Goal: Task Accomplishment & Management: Complete application form

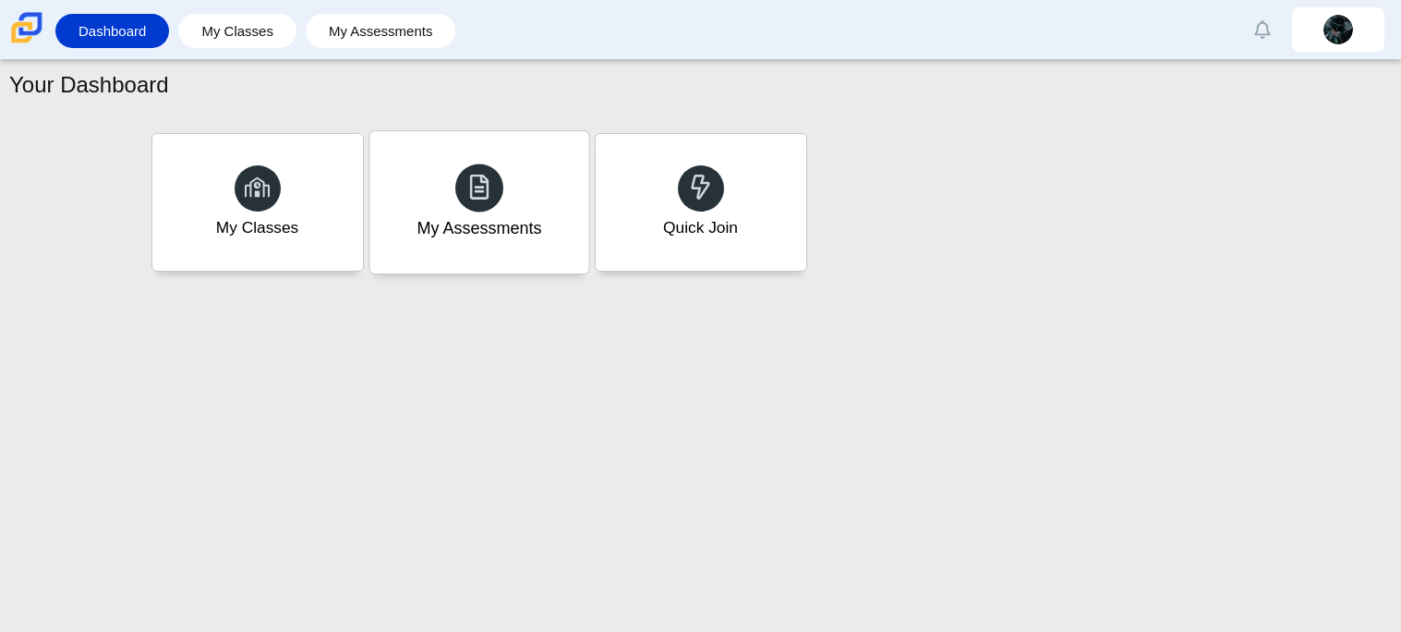
click at [482, 212] on div "My Assessments" at bounding box center [478, 202] width 219 height 142
click at [255, 247] on div "My Classes" at bounding box center [257, 202] width 219 height 142
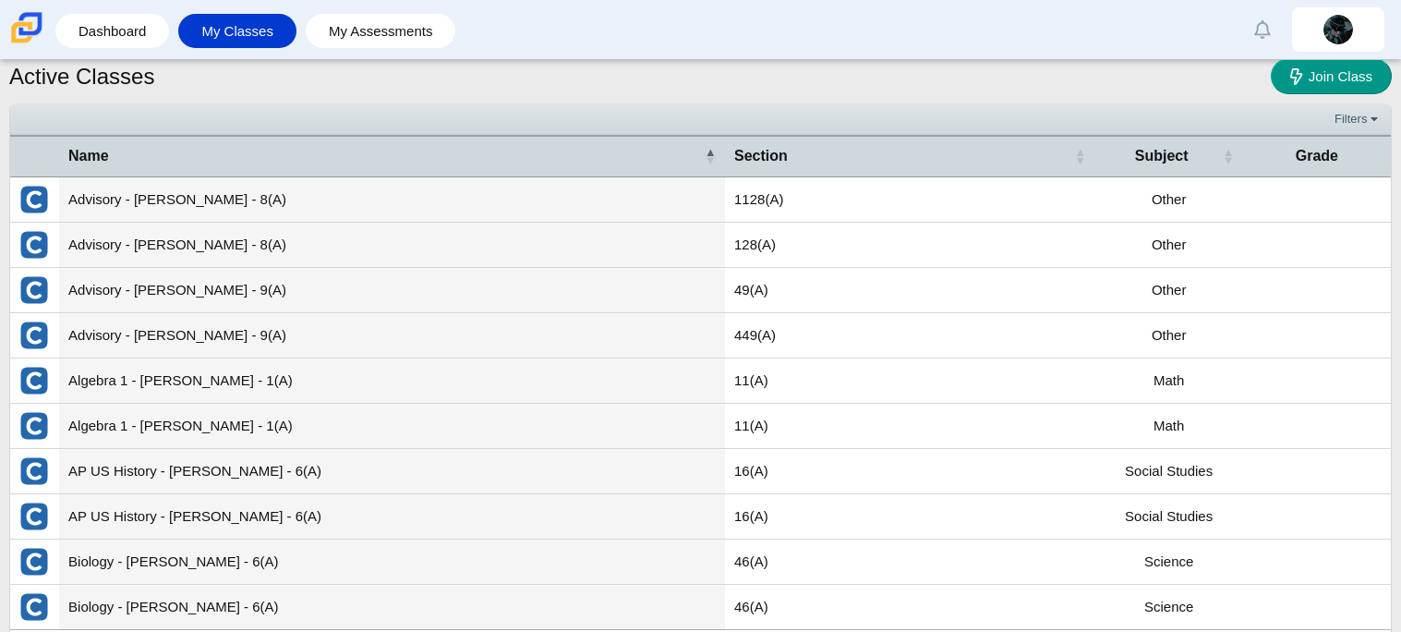
scroll to position [20, 0]
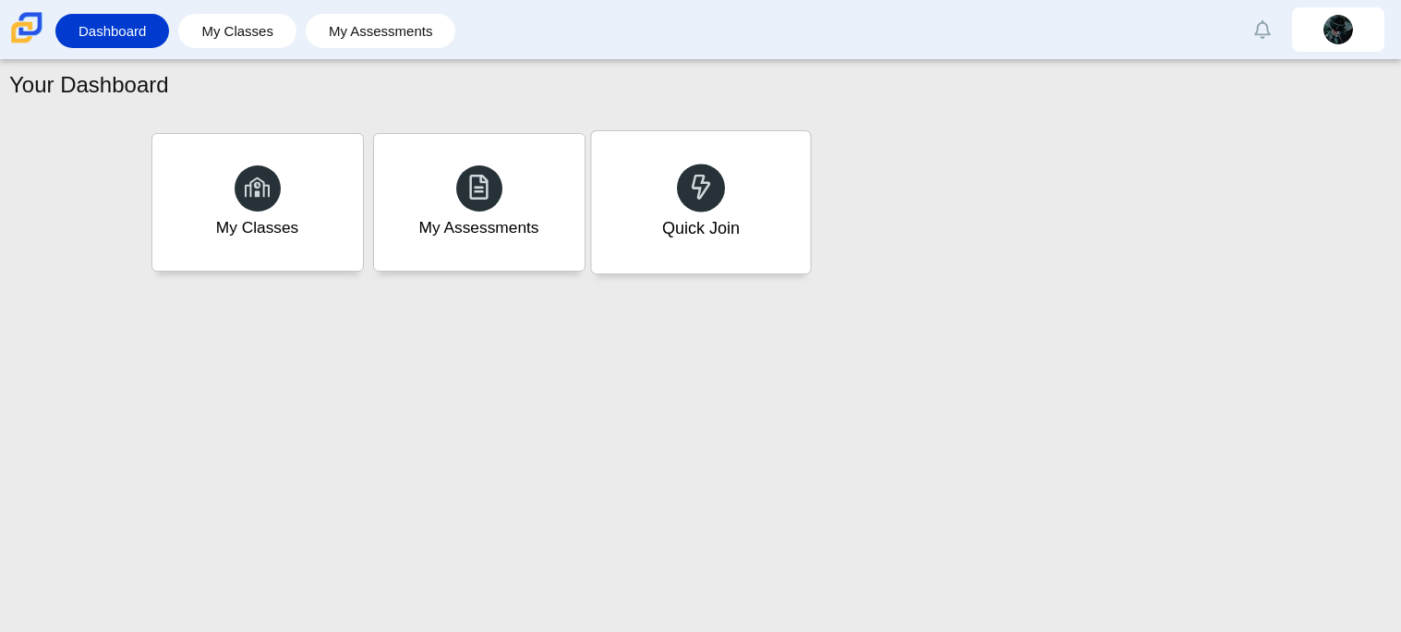
click at [664, 238] on div "Quick Join" at bounding box center [700, 228] width 78 height 24
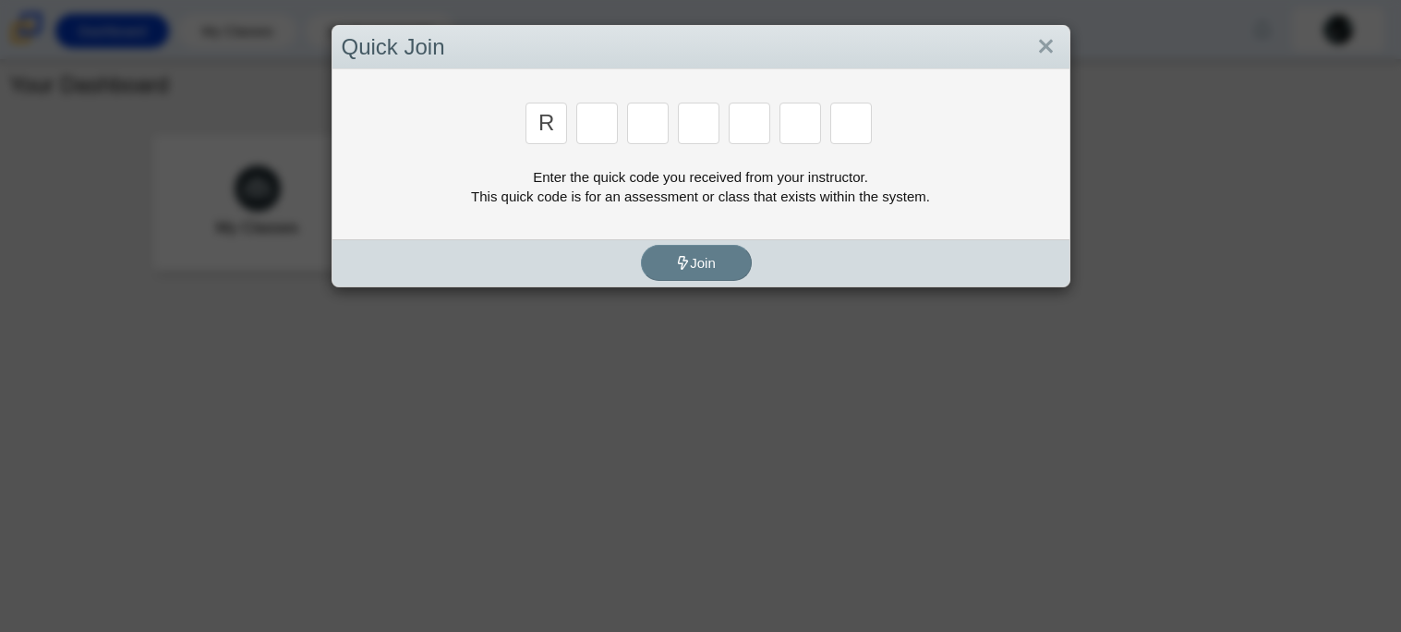
type input "r"
type input "c"
type input "g"
type input "2"
type input "9"
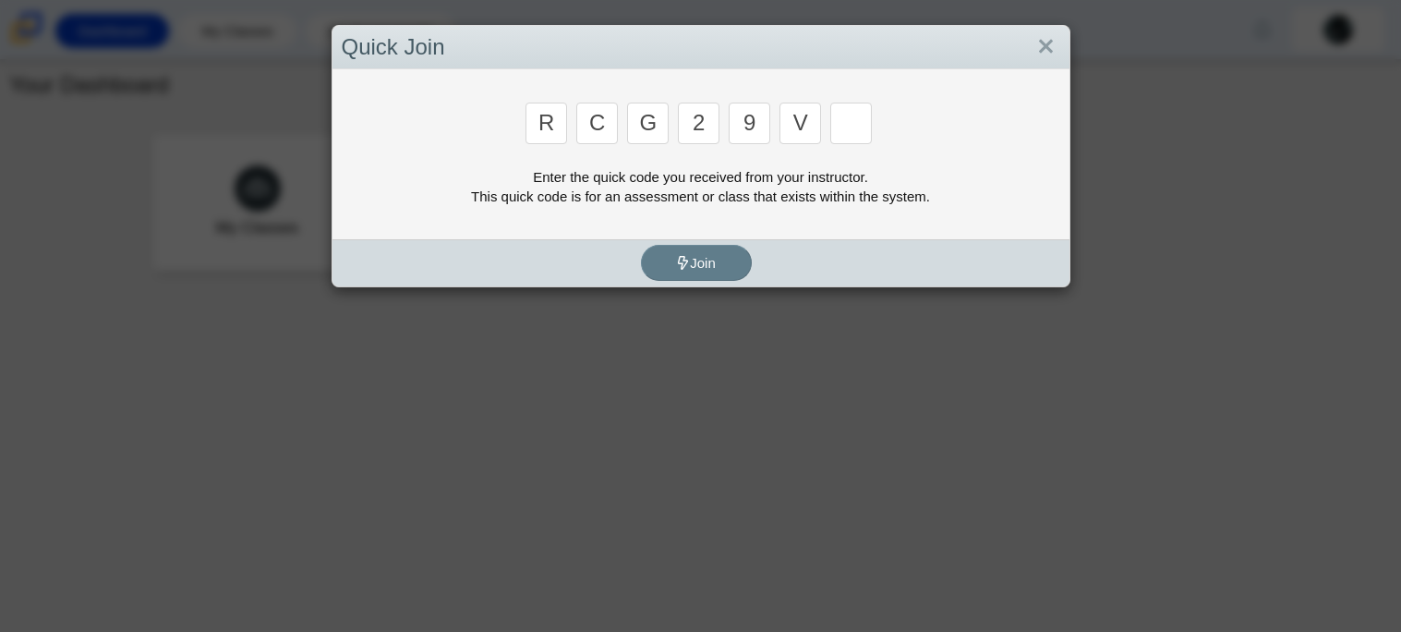
type input "v"
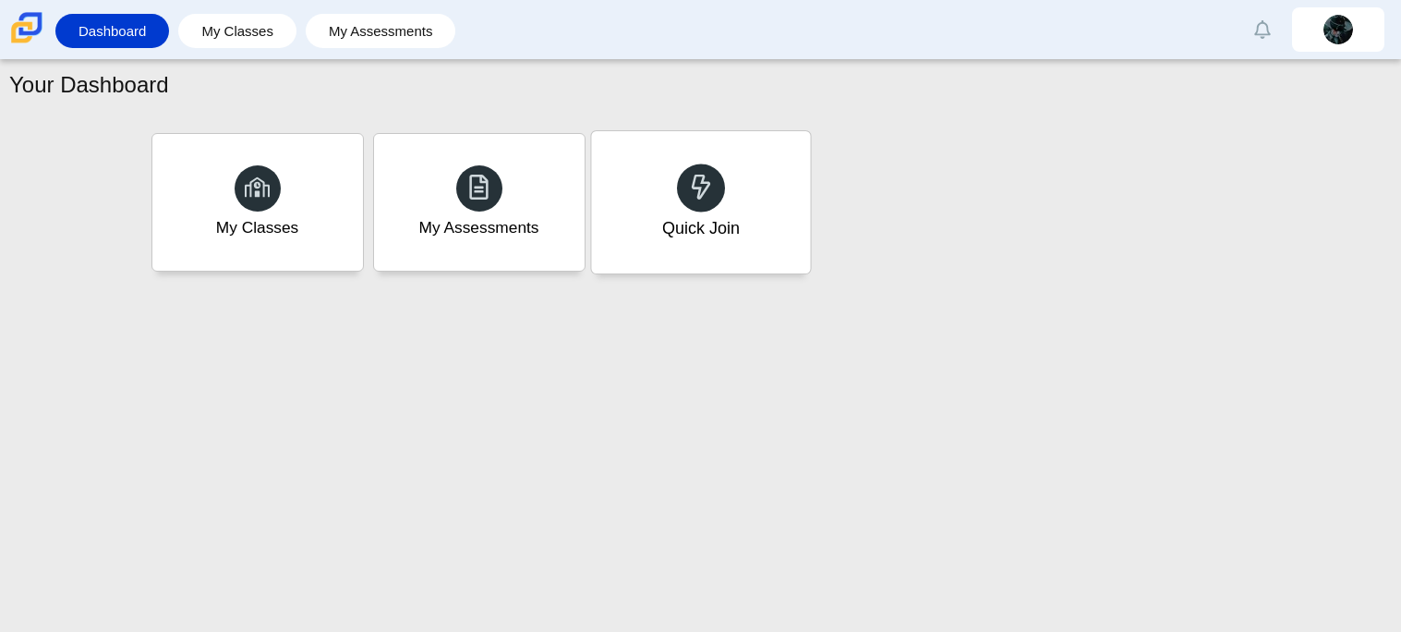
type input "u"
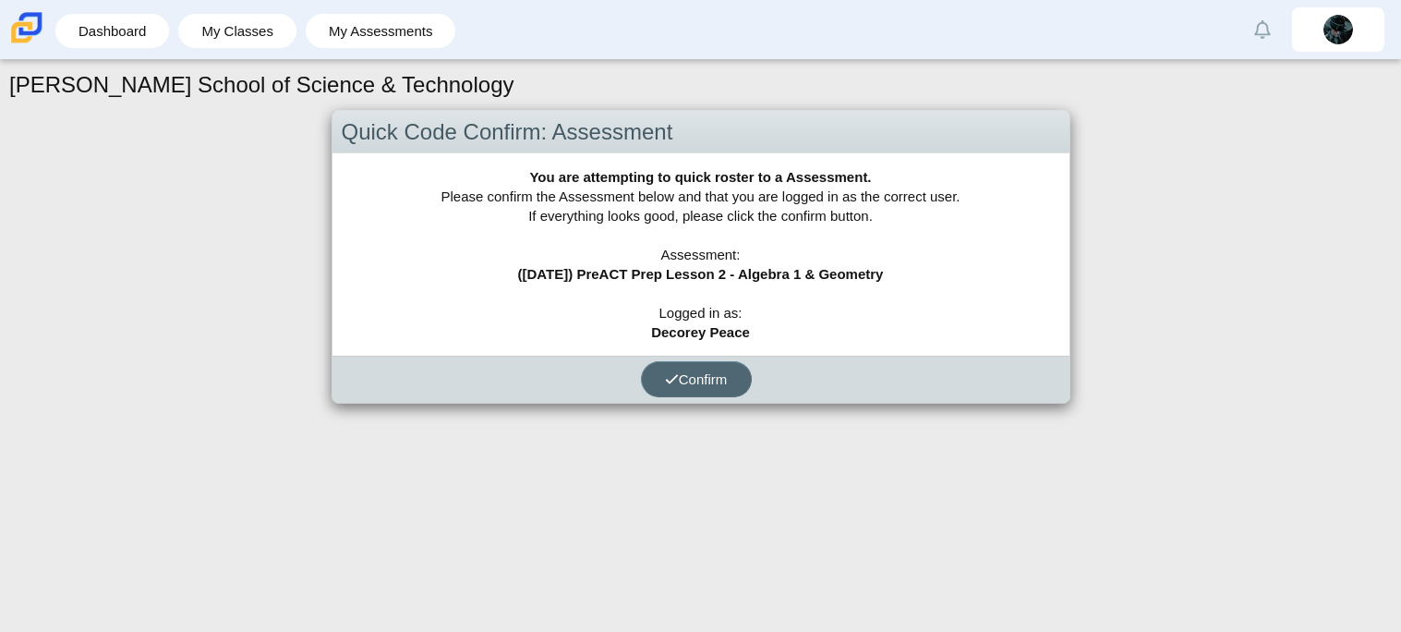
click at [692, 366] on button "Confirm" at bounding box center [696, 379] width 111 height 36
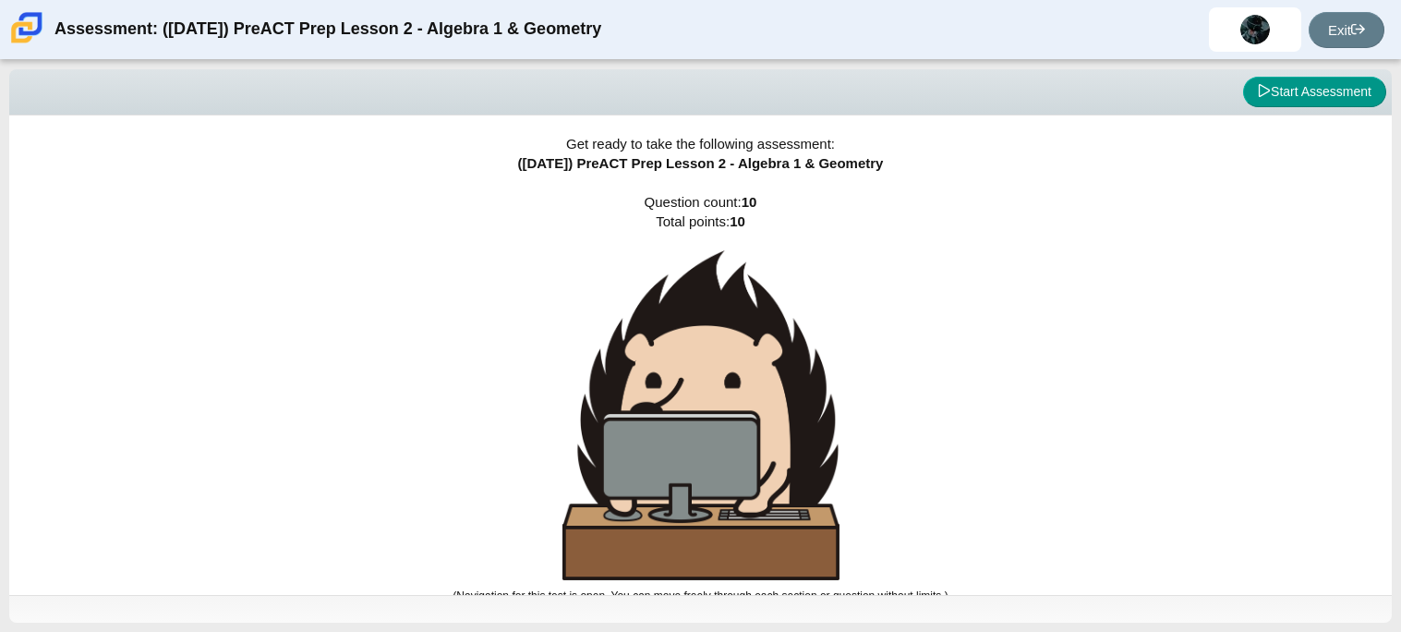
scroll to position [10, 0]
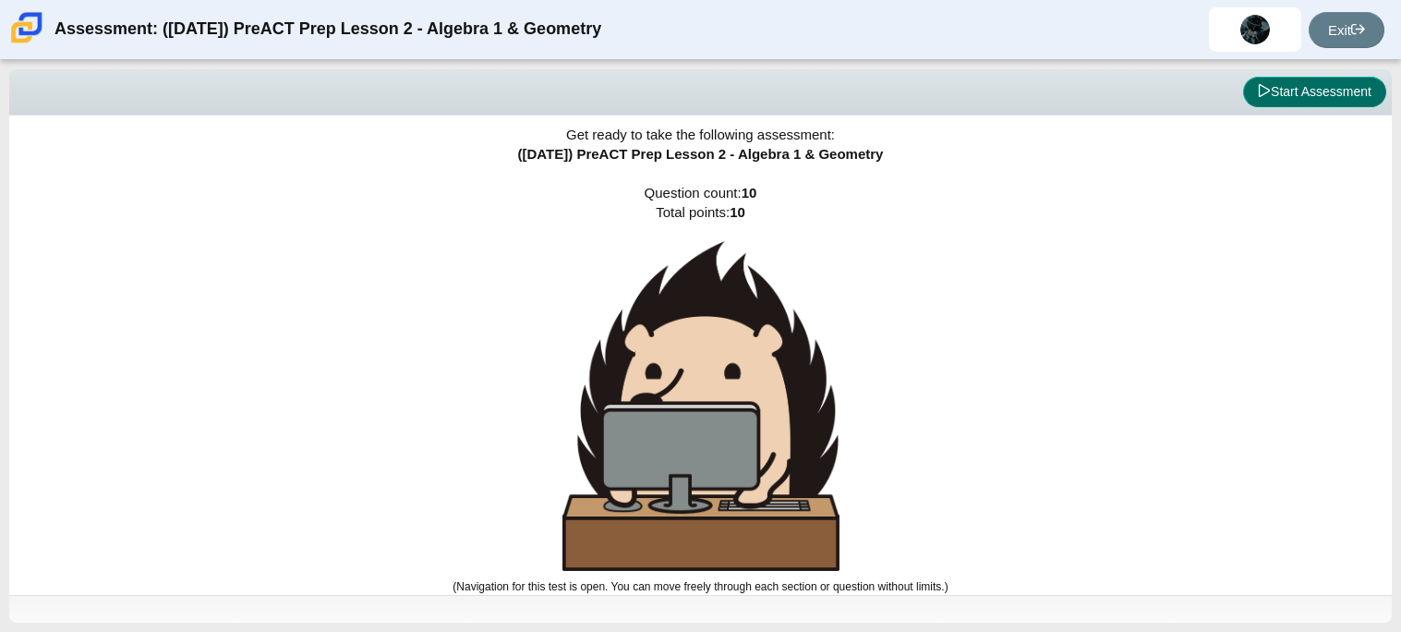
click at [1273, 101] on button "Start Assessment" at bounding box center [1314, 92] width 143 height 31
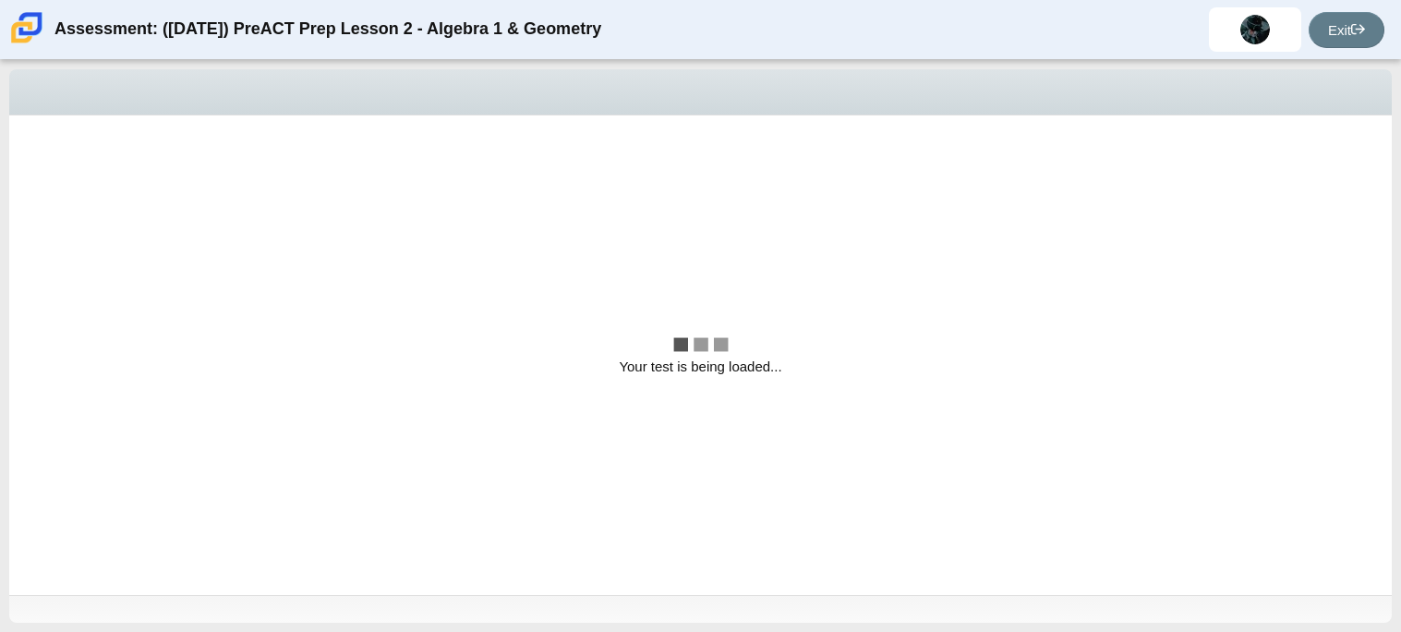
scroll to position [0, 0]
select select "bbf5d072-3e0b-44c4-9a12-6e7c9033f65b"
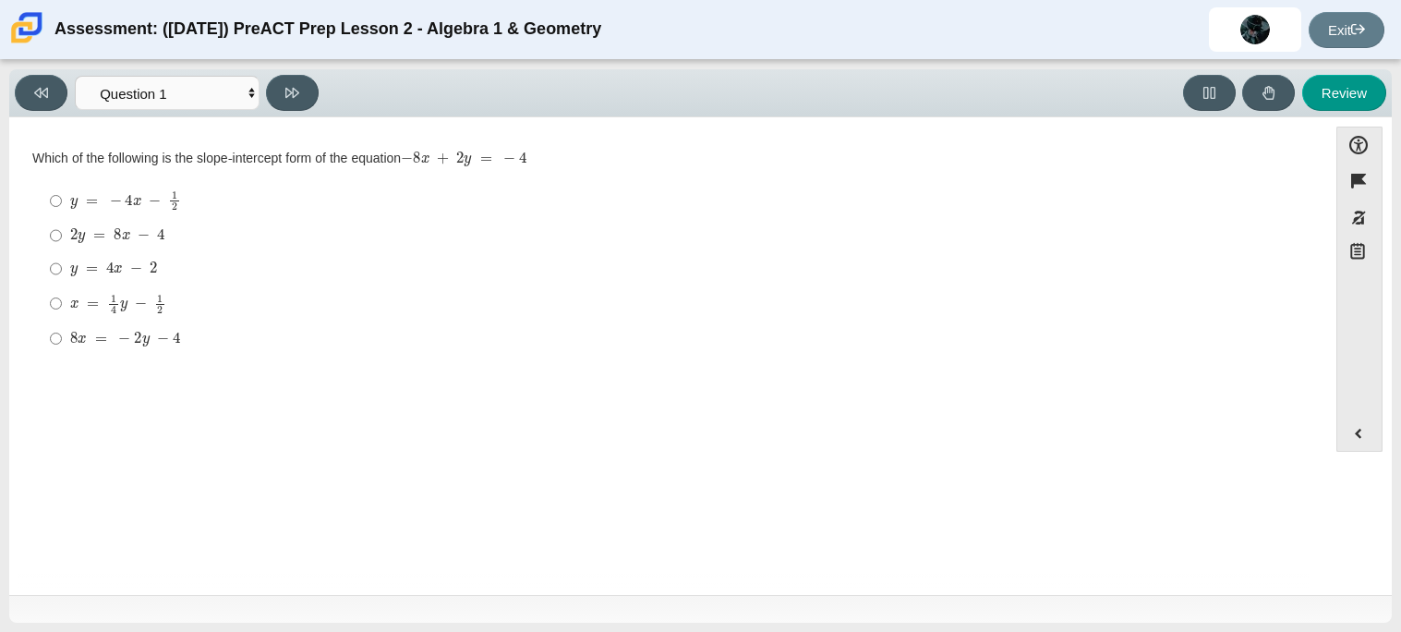
drag, startPoint x: 532, startPoint y: 156, endPoint x: 447, endPoint y: 145, distance: 85.7
click at [447, 150] on div "Which of the following is the slope-intercept form of the equation − 8 x + 2 y …" at bounding box center [667, 159] width 1271 height 18
click at [447, 145] on mjx-container "− 8 x + 2 y = − 4" at bounding box center [464, 156] width 126 height 35
drag, startPoint x: 404, startPoint y: 155, endPoint x: 329, endPoint y: 157, distance: 75.7
click at [329, 157] on div "Which of the following is the slope-intercept form of the equation − 8 x + 2 y …" at bounding box center [667, 159] width 1271 height 18
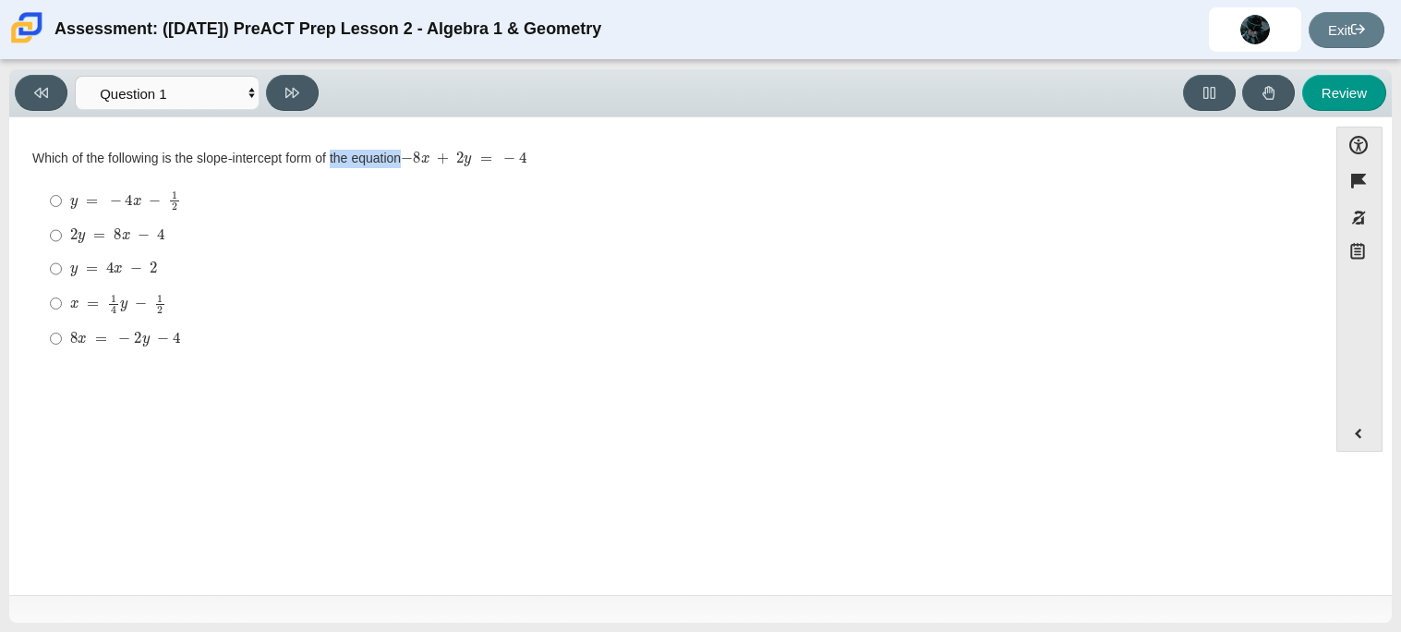
click at [464, 192] on div "y = − 4 x − 1 2" at bounding box center [682, 200] width 1224 height 20
click at [62, 192] on input "y = − 4 x − 1 2 y = − 4 x − 1 2" at bounding box center [56, 201] width 12 height 36
radio input "true"
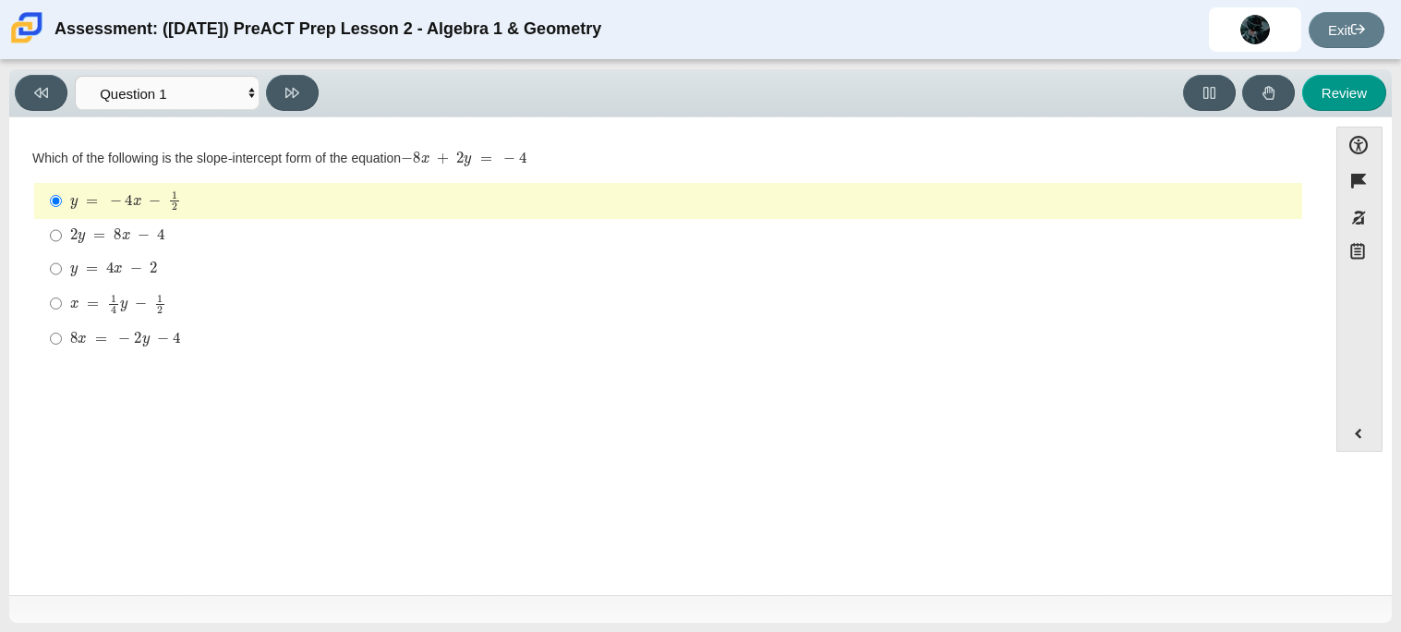
click at [515, 194] on div "y = − 4 x − 1 2" at bounding box center [682, 200] width 1224 height 20
click at [62, 194] on input "y = − 4 x − 1 2 y = − 4 x − 1 2" at bounding box center [56, 201] width 12 height 36
click at [227, 194] on div "y = − 4 x − 1 2" at bounding box center [682, 200] width 1224 height 20
click at [62, 194] on input "y = − 4 x − 1 2 y = − 4 x − 1 2" at bounding box center [56, 201] width 12 height 36
click at [227, 194] on div "y = − 4 x − 1 2" at bounding box center [682, 200] width 1224 height 20
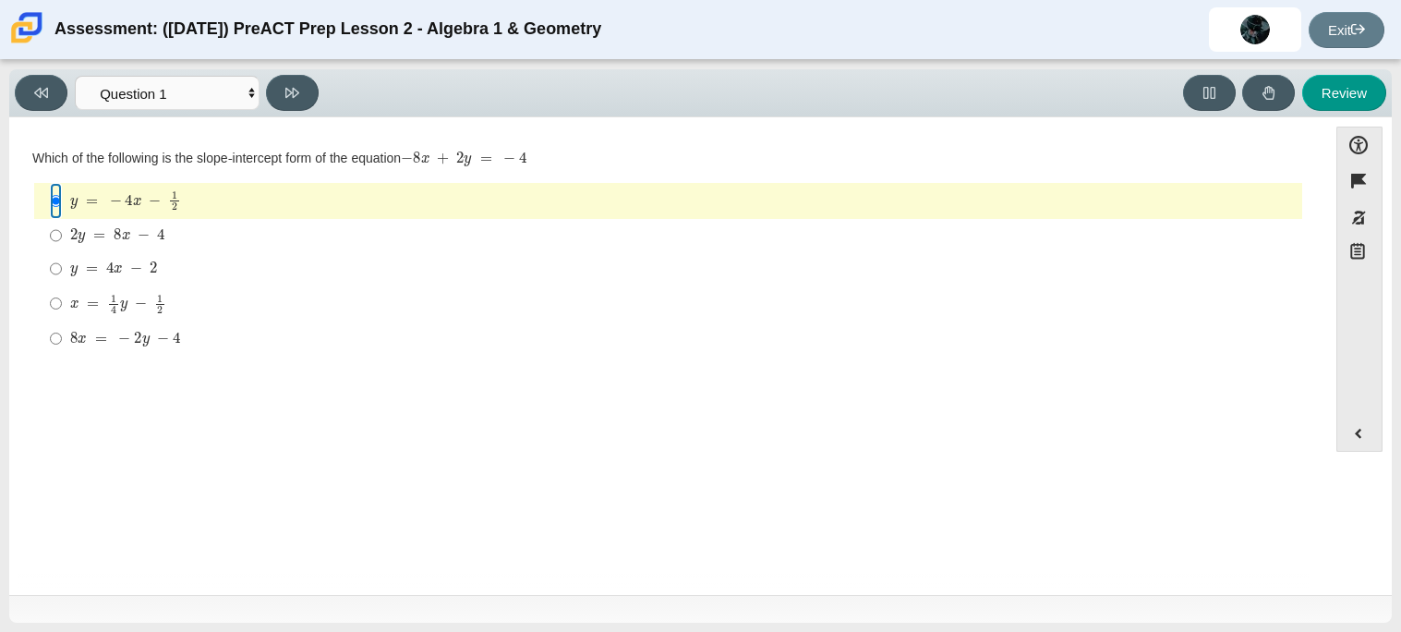
click at [62, 194] on input "y = − 4 x − 1 2 y = − 4 x − 1 2" at bounding box center [56, 201] width 12 height 36
click at [227, 194] on div "y = − 4 x − 1 2" at bounding box center [682, 200] width 1224 height 20
click at [62, 194] on input "y = − 4 x − 1 2 y = − 4 x − 1 2" at bounding box center [56, 201] width 12 height 36
click at [269, 524] on div "Question Which of the following is the slope-intercept form of the equation − 8…" at bounding box center [667, 359] width 1299 height 456
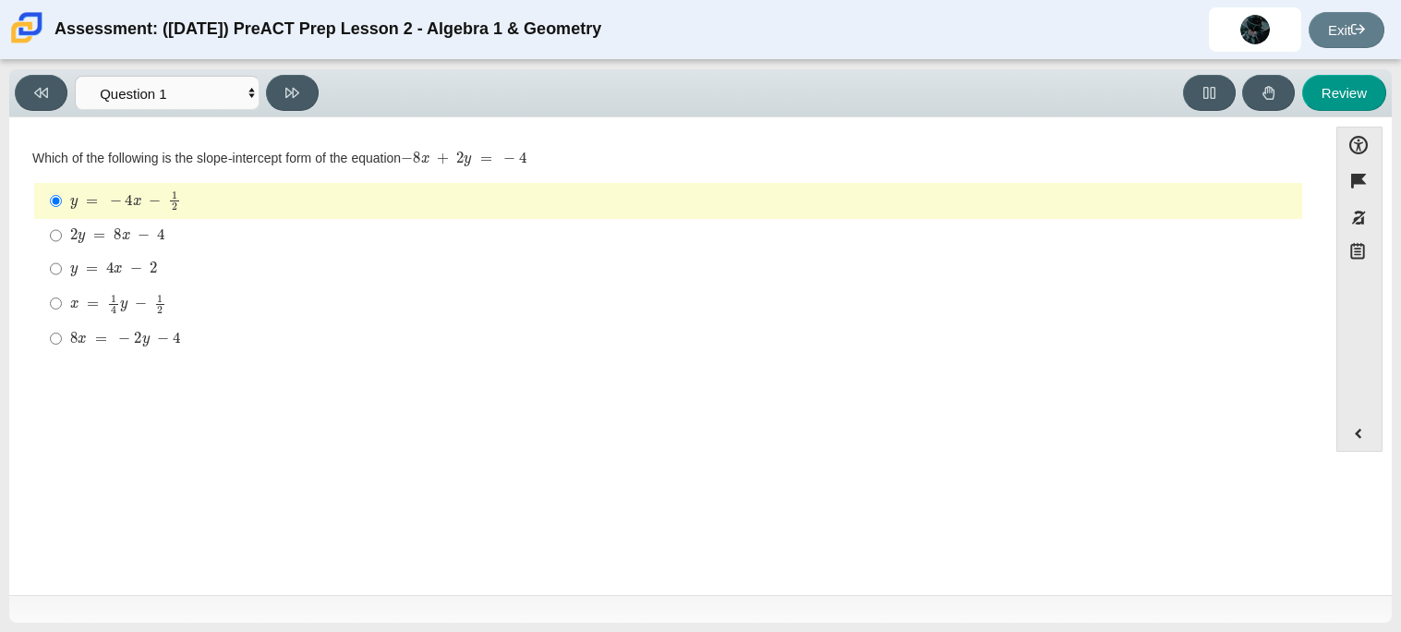
click at [67, 214] on label "y = − 4 x − 1 2 y = − 4 x − 1 2" at bounding box center [669, 201] width 1265 height 36
click at [62, 214] on input "y = − 4 x − 1 2 y = − 4 x − 1 2" at bounding box center [56, 201] width 12 height 36
click at [66, 211] on label "y = − 4 x − 1 2 y = − 4 x − 1 2" at bounding box center [669, 201] width 1265 height 36
click at [62, 211] on input "y = − 4 x − 1 2 y = − 4 x − 1 2" at bounding box center [56, 201] width 12 height 36
click at [66, 211] on label "y = − 4 x − 1 2 y = − 4 x − 1 2" at bounding box center [669, 201] width 1265 height 36
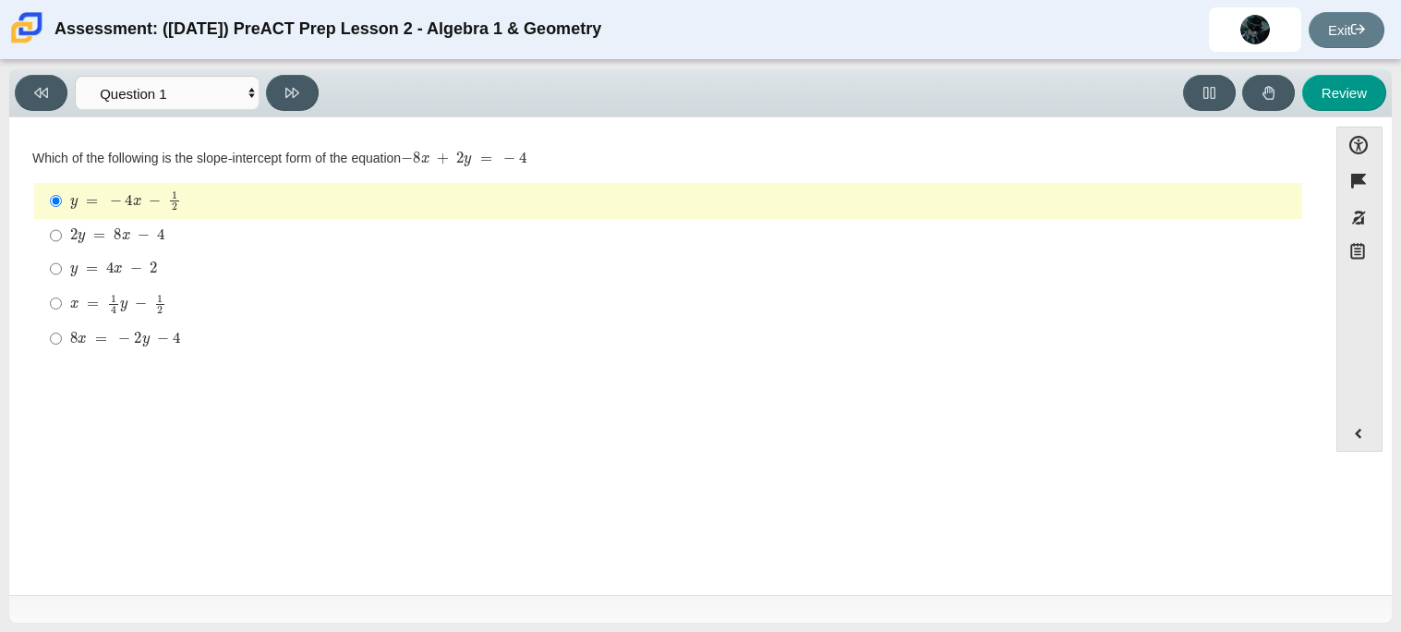
click at [62, 211] on input "y = − 4 x − 1 2 y = − 4 x − 1 2" at bounding box center [56, 201] width 12 height 36
click at [66, 211] on label "y = − 4 x − 1 2 y = − 4 x − 1 2" at bounding box center [669, 201] width 1265 height 36
click at [62, 211] on input "y = − 4 x − 1 2 y = − 4 x − 1 2" at bounding box center [56, 201] width 12 height 36
click at [66, 211] on label "y = − 4 x − 1 2 y = − 4 x − 1 2" at bounding box center [669, 201] width 1265 height 36
click at [62, 211] on input "y = − 4 x − 1 2 y = − 4 x − 1 2" at bounding box center [56, 201] width 12 height 36
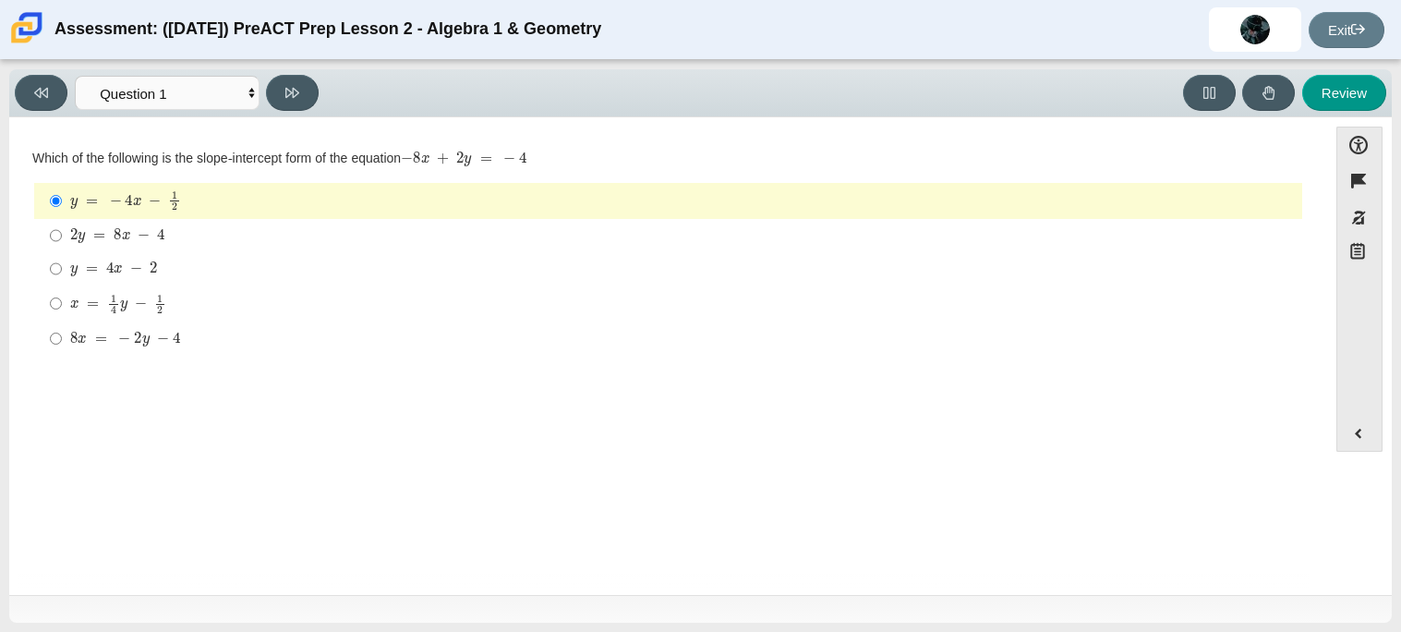
click at [66, 211] on label "y = − 4 x − 1 2 y = − 4 x − 1 2" at bounding box center [669, 201] width 1265 height 36
click at [62, 211] on input "y = − 4 x − 1 2 y = − 4 x − 1 2" at bounding box center [56, 201] width 12 height 36
click at [66, 211] on label "y = − 4 x − 1 2 y = − 4 x − 1 2" at bounding box center [669, 201] width 1265 height 36
click at [62, 211] on input "y = − 4 x − 1 2 y = − 4 x − 1 2" at bounding box center [56, 201] width 12 height 36
click at [79, 228] on mjx-math "Assessment items" at bounding box center [117, 236] width 95 height 16
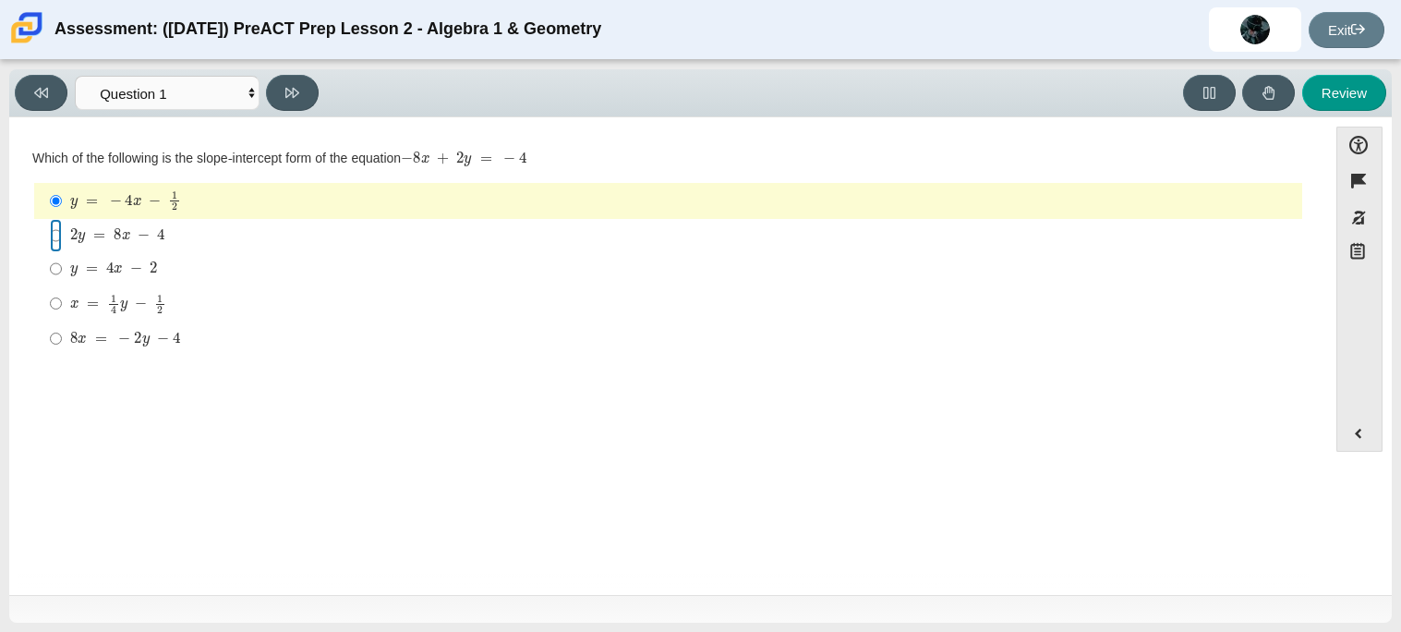
click at [62, 228] on input "2 y = 8 x − 4 2 y = 8 x − 4" at bounding box center [56, 235] width 12 height 33
radio input "true"
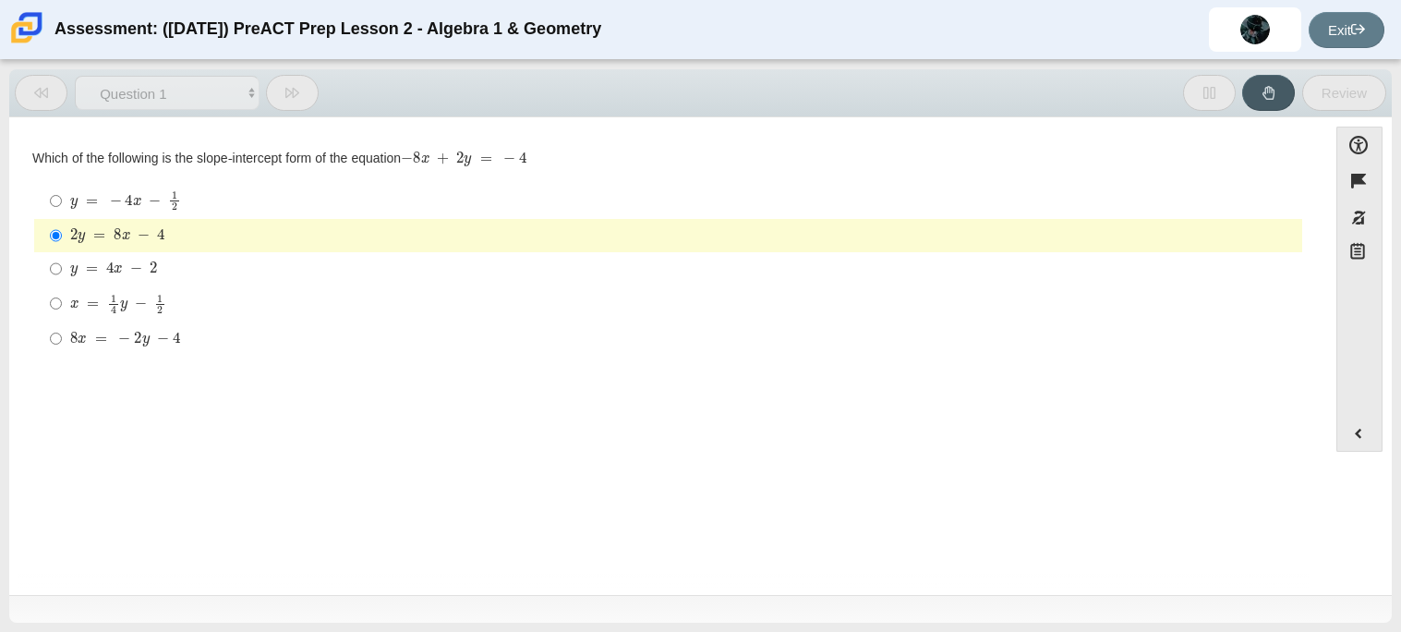
click at [79, 228] on mjx-math "Assessment items" at bounding box center [117, 236] width 95 height 16
click at [62, 228] on input "2 y = 8 x − 4 2 y = 8 x − 4" at bounding box center [56, 235] width 12 height 33
click at [79, 228] on mjx-math "Assessment items" at bounding box center [117, 236] width 95 height 16
click at [62, 228] on input "2 y = 8 x − 4 2 y = 8 x − 4" at bounding box center [56, 235] width 12 height 33
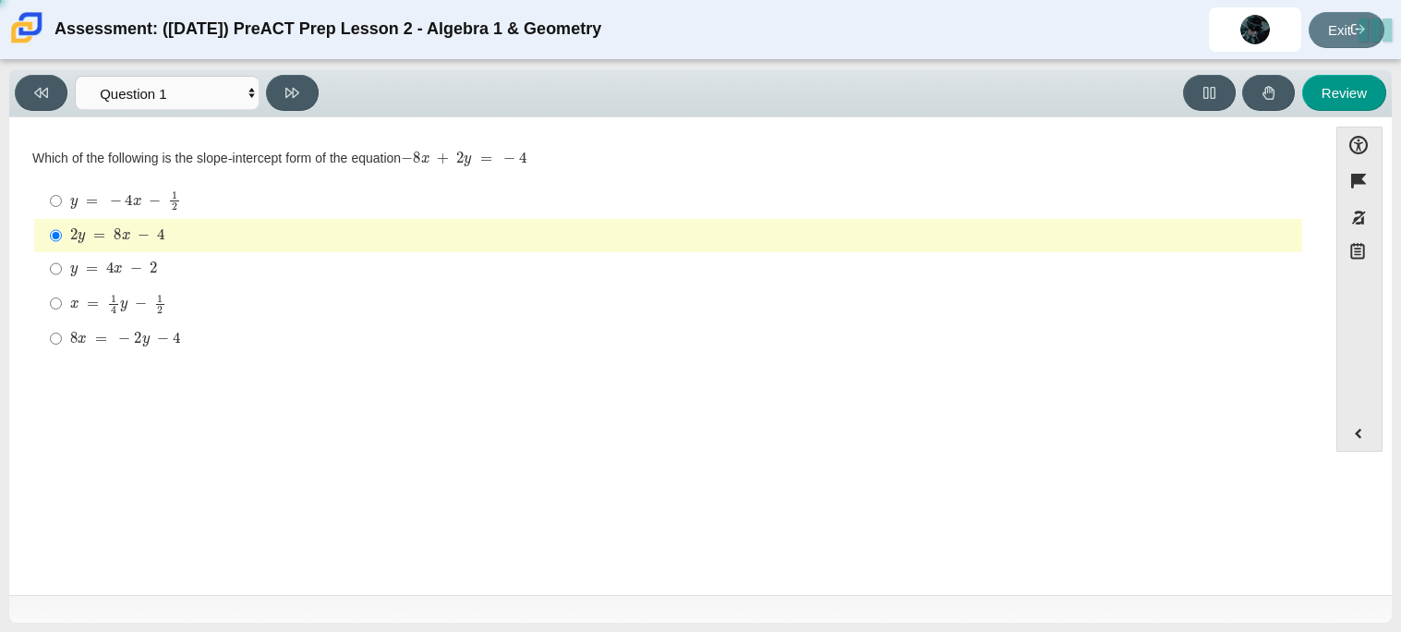
click at [79, 228] on mjx-math "Assessment items" at bounding box center [117, 236] width 95 height 16
click at [62, 228] on input "2 y = 8 x − 4 2 y = 8 x − 4" at bounding box center [56, 235] width 12 height 33
click at [79, 228] on mjx-math "Assessment items" at bounding box center [117, 236] width 95 height 16
click at [62, 228] on input "2 y = 8 x − 4 2 y = 8 x − 4" at bounding box center [56, 235] width 12 height 33
click at [114, 203] on mjx-c "Assessment items" at bounding box center [116, 201] width 12 height 10
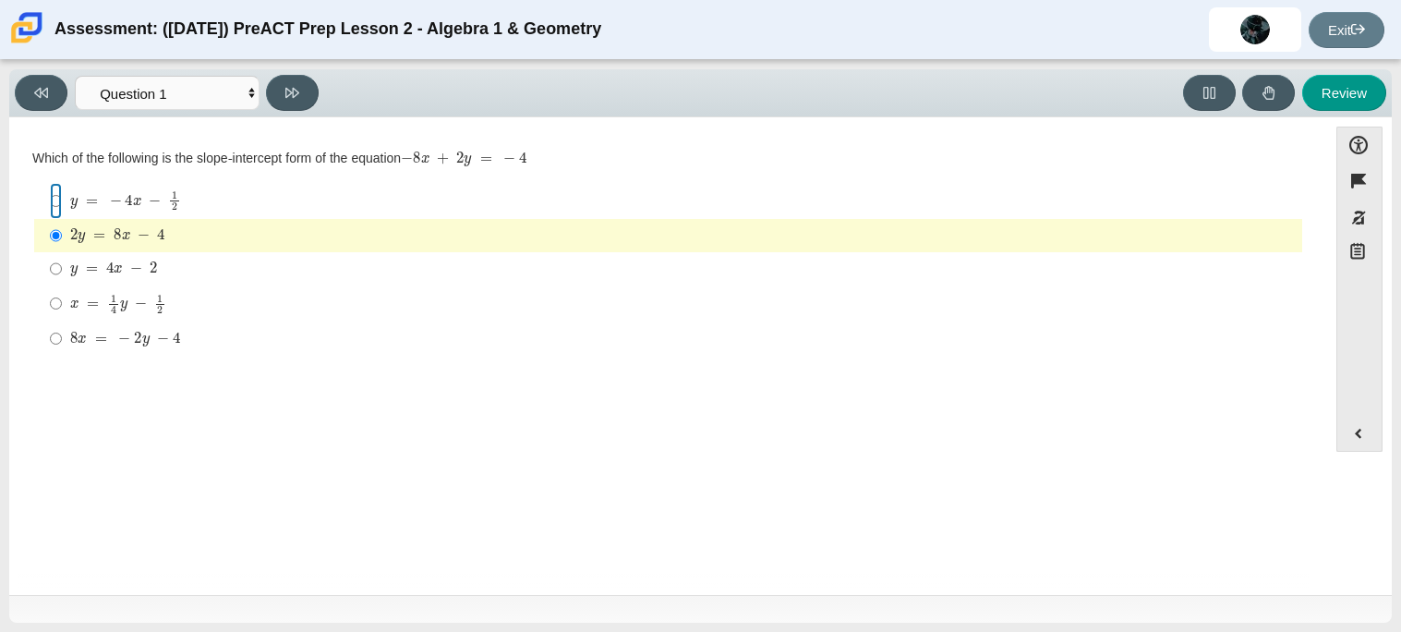
click at [62, 203] on input "y = − 4 x − 1 2 y = − 4 x − 1 2" at bounding box center [56, 201] width 12 height 36
radio input "true"
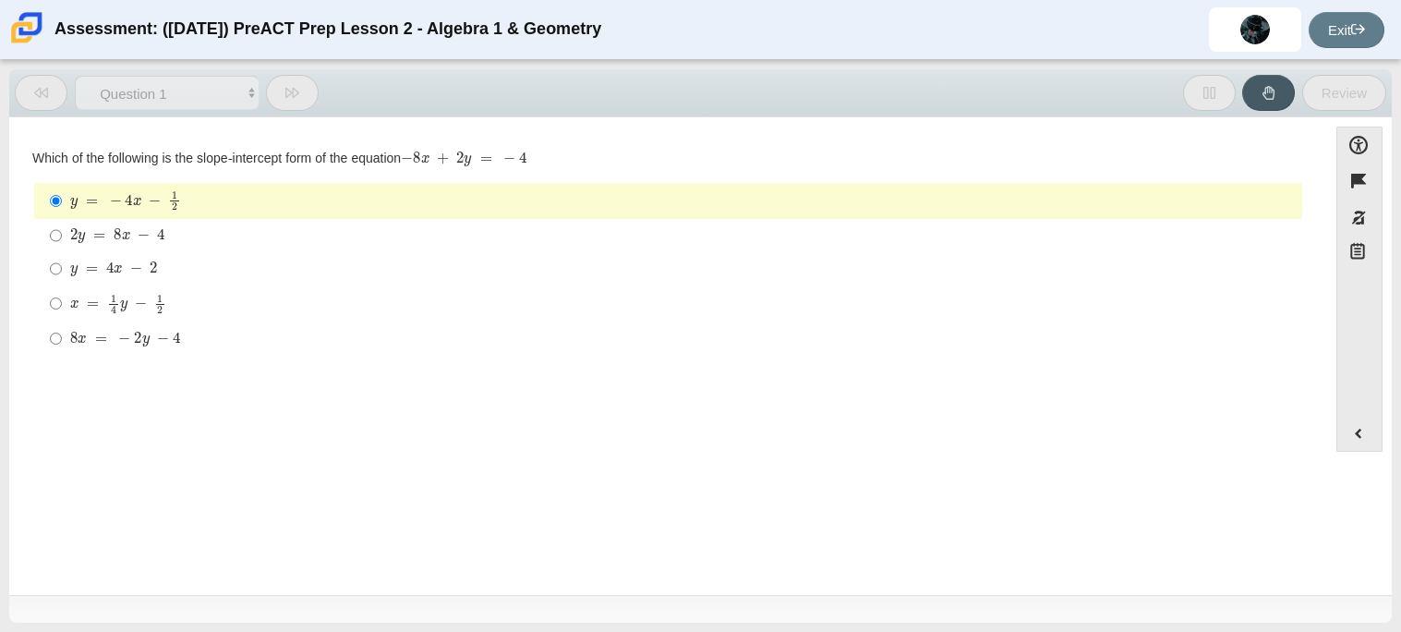
click at [114, 203] on mjx-c "Assessment items" at bounding box center [116, 201] width 12 height 10
click at [62, 203] on input "y = − 4 x − 1 2 y = − 4 x − 1 2" at bounding box center [56, 201] width 12 height 36
click at [114, 203] on mjx-c "Assessment items" at bounding box center [116, 201] width 12 height 10
click at [62, 203] on input "y = − 4 x − 1 2 y = − 4 x − 1 2" at bounding box center [56, 201] width 12 height 36
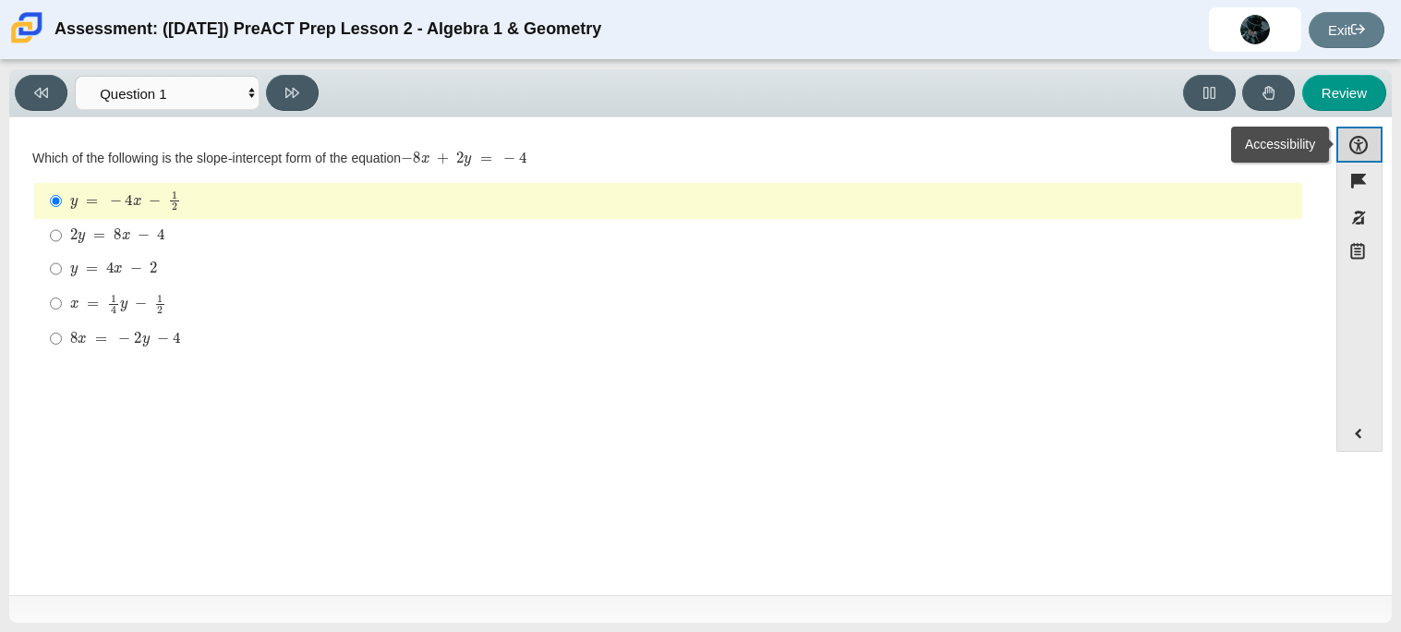
click at [1366, 151] on button "Accessibility" at bounding box center [1359, 144] width 46 height 36
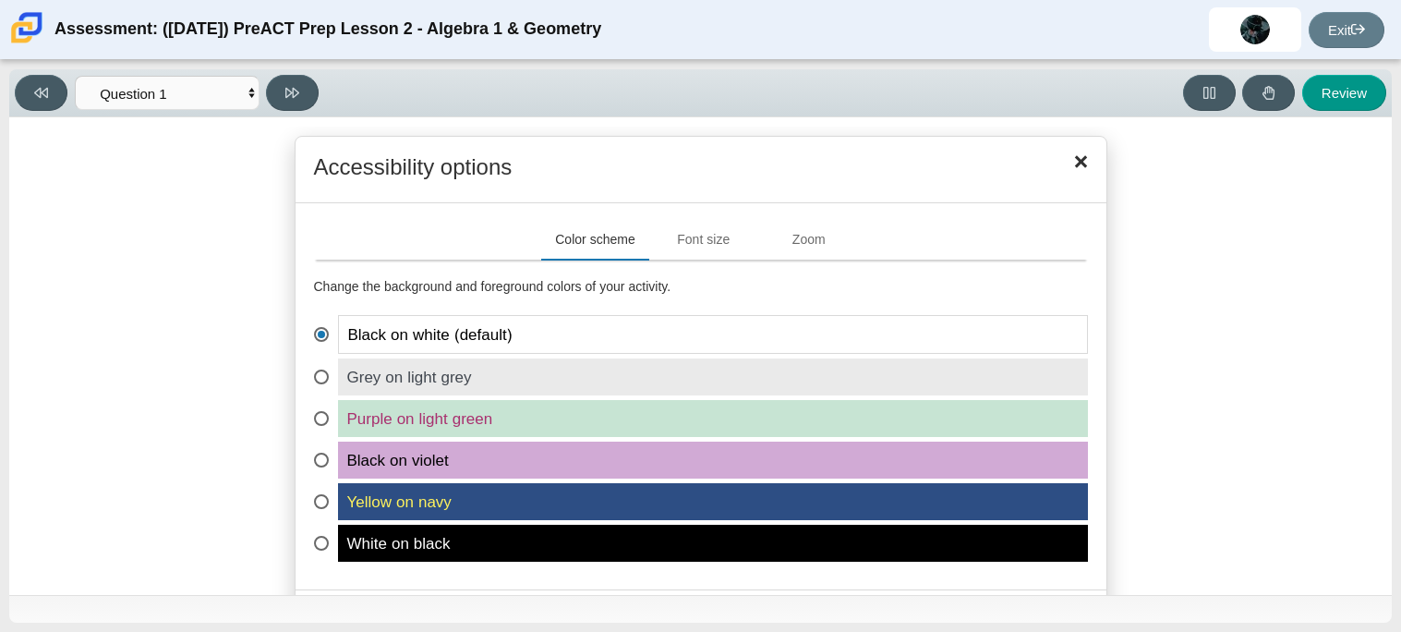
click at [1366, 151] on div "Accessibility options Close Color scheme Font size Zoom Change the background a…" at bounding box center [700, 401] width 1364 height 531
click at [1068, 164] on span "Close" at bounding box center [1081, 162] width 28 height 28
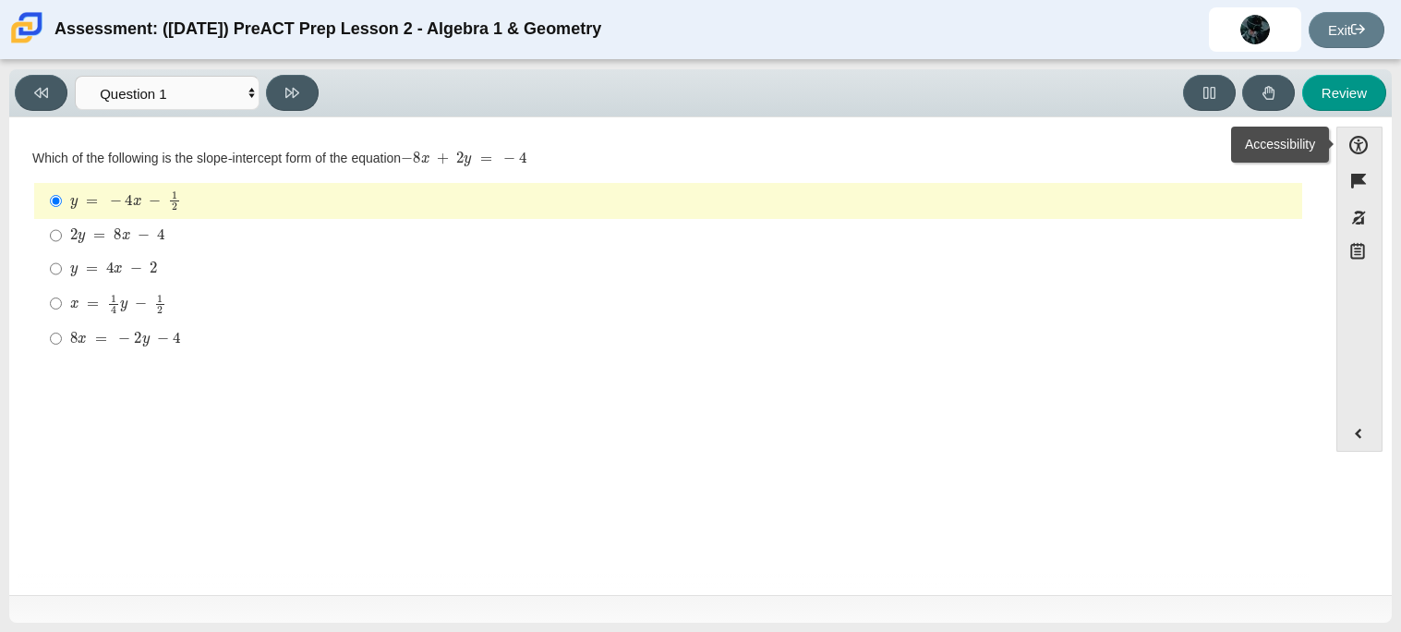
click at [721, 315] on label "x = 1 4 y − 1 2 x = 1 4 y − 1 2" at bounding box center [669, 303] width 1265 height 36
click at [62, 315] on input "x = 1 4 y − 1 2 x = 1 4 y − 1 2" at bounding box center [56, 303] width 12 height 36
radio input "true"
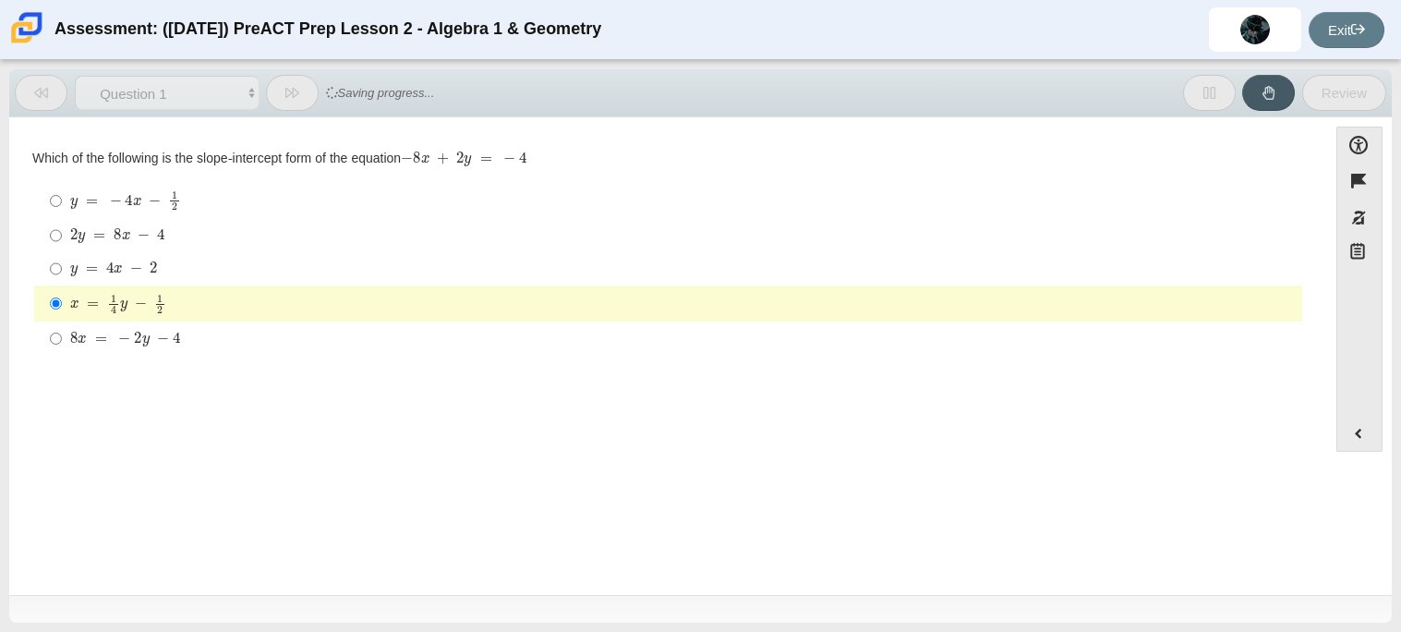
click at [721, 318] on label "x = 1 4 y − 1 2 x = 1 4 y − 1 2" at bounding box center [669, 303] width 1265 height 36
click at [62, 318] on input "x = 1 4 y − 1 2 x = 1 4 y − 1 2" at bounding box center [56, 303] width 12 height 36
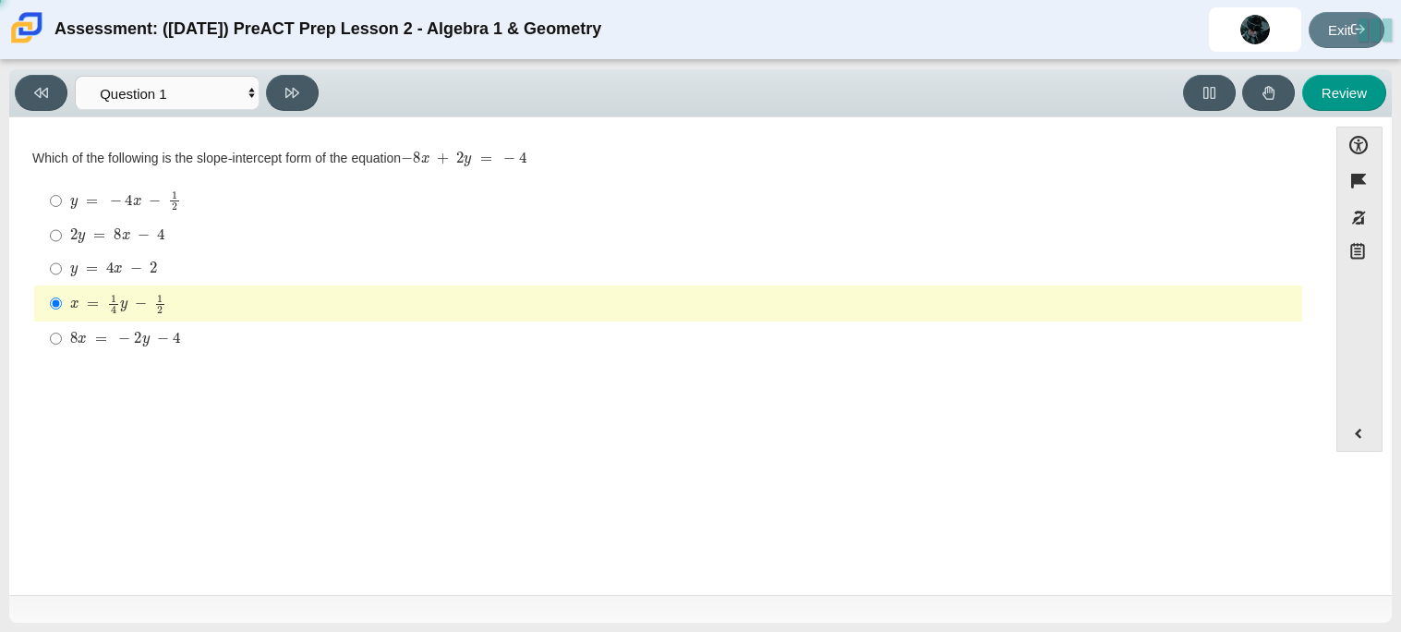
click at [721, 318] on label "x = 1 4 y − 1 2 x = 1 4 y − 1 2" at bounding box center [669, 303] width 1265 height 36
click at [62, 318] on input "x = 1 4 y − 1 2 x = 1 4 y − 1 2" at bounding box center [56, 303] width 12 height 36
click at [164, 272] on div "y = 4 x − 2" at bounding box center [682, 268] width 1224 height 18
click at [62, 272] on input "y = 4 x − 2 y = 4 x − 2" at bounding box center [56, 268] width 12 height 33
radio input "true"
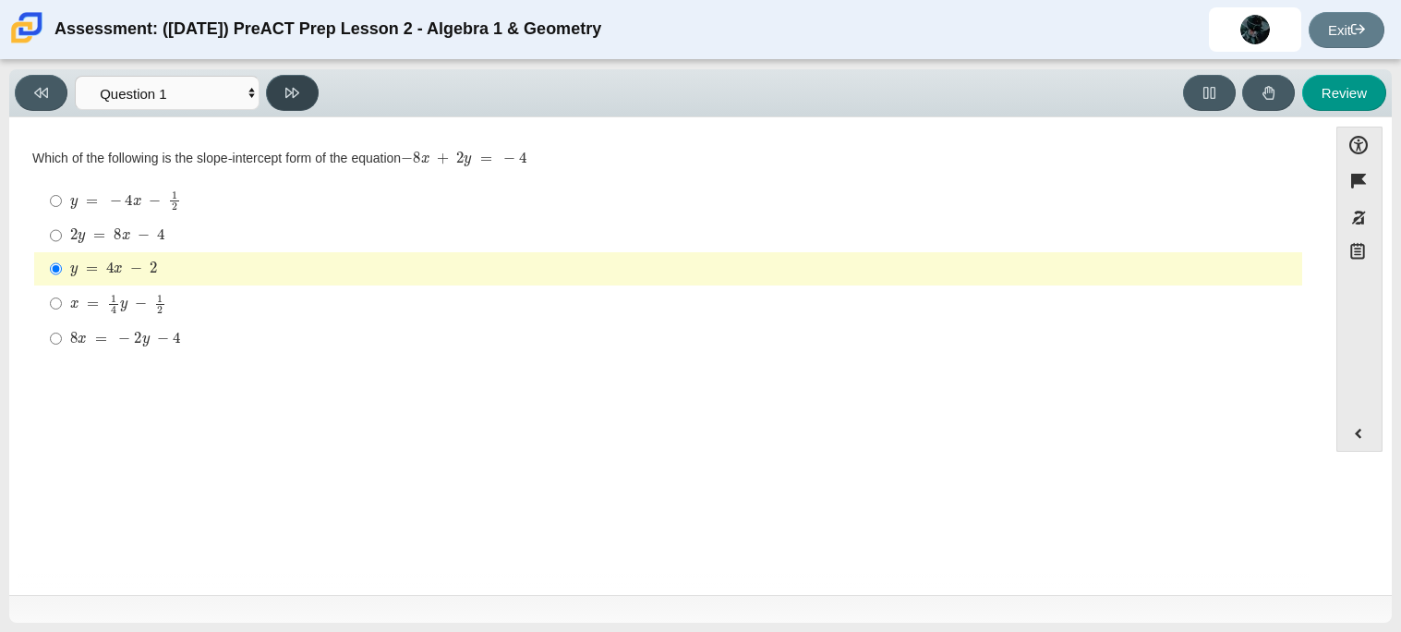
click at [297, 91] on icon at bounding box center [292, 93] width 14 height 10
select select "ed62e223-81bd-4cbf-ab48-ab975844bd1f"
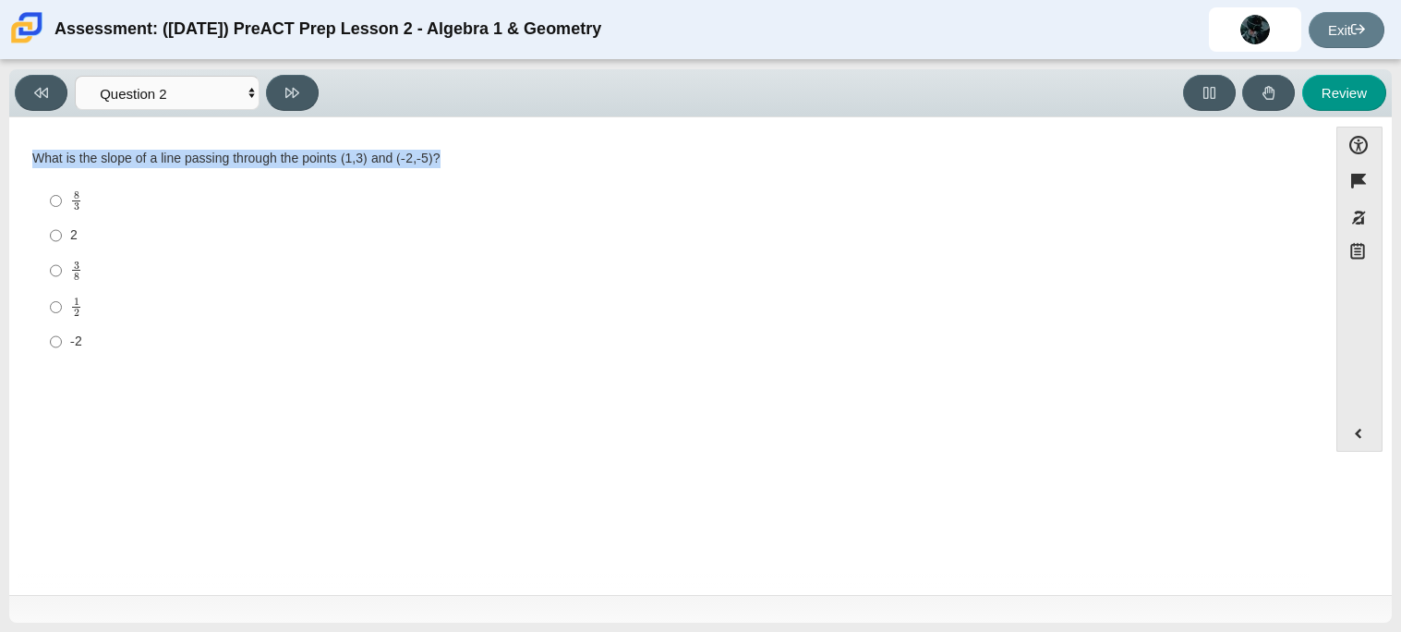
drag, startPoint x: 446, startPoint y: 157, endPoint x: 23, endPoint y: 151, distance: 422.9
click at [23, 151] on div "Question What is the slope of a line passing through the points (1,3) and (-2,-…" at bounding box center [667, 258] width 1299 height 226
copy div "What is the slope of a line passing through the points (1,3) and (-2,-5)?"
click at [20, 156] on div "Question What is the slope of a line passing through the points (1,3) and (-2,-…" at bounding box center [667, 258] width 1299 height 226
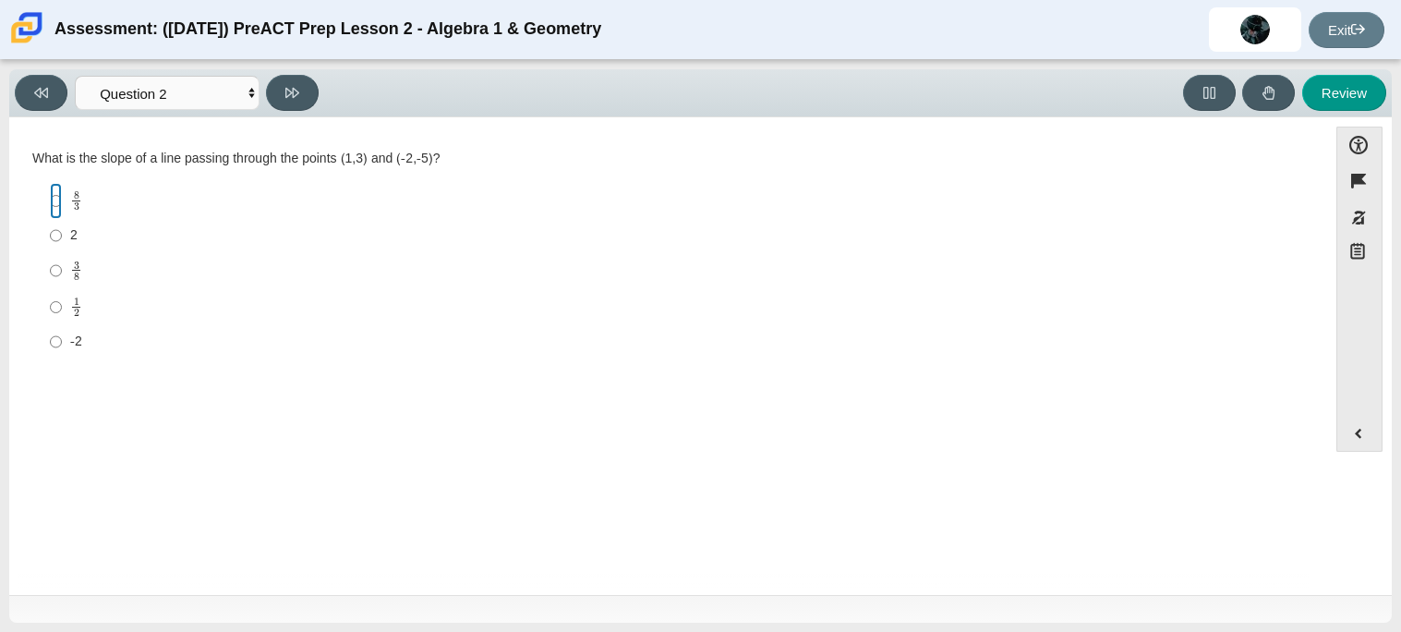
click at [60, 202] on input "8 3 8 thirds" at bounding box center [56, 201] width 12 height 36
radio input "true"
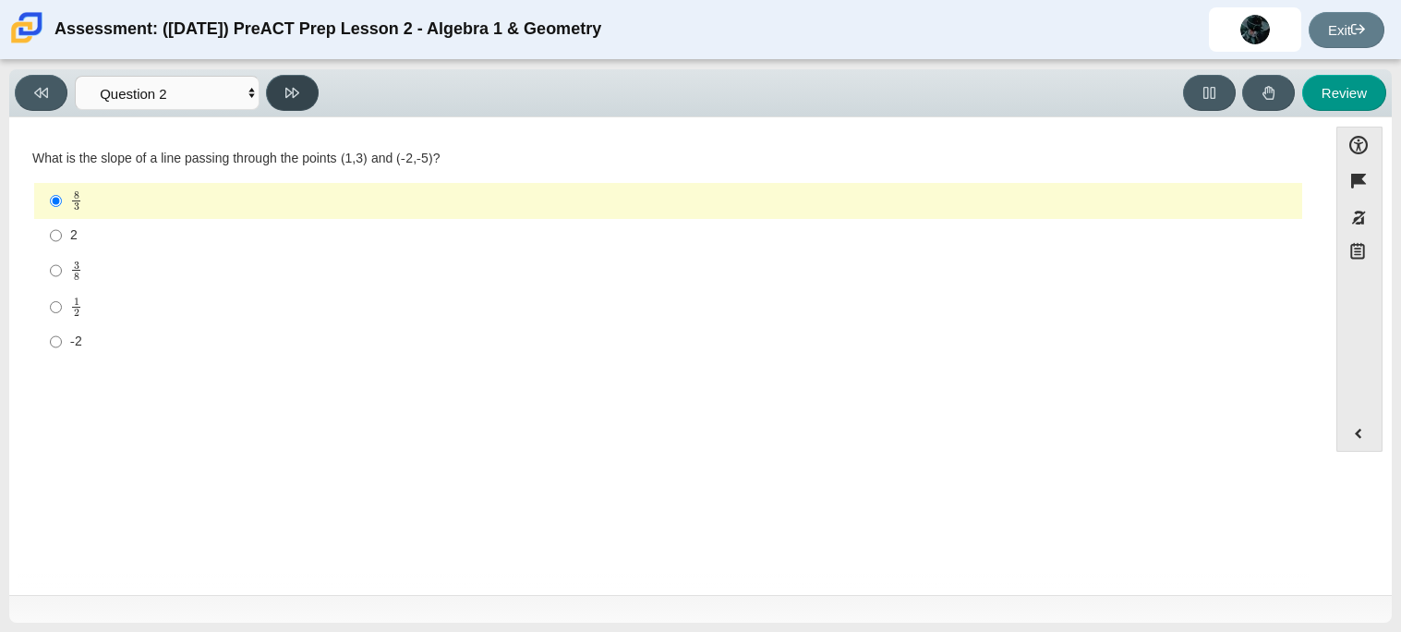
click at [271, 90] on button at bounding box center [292, 93] width 53 height 36
select select "97f4f5fa-a52e-4fed-af51-565bfcdf47cb"
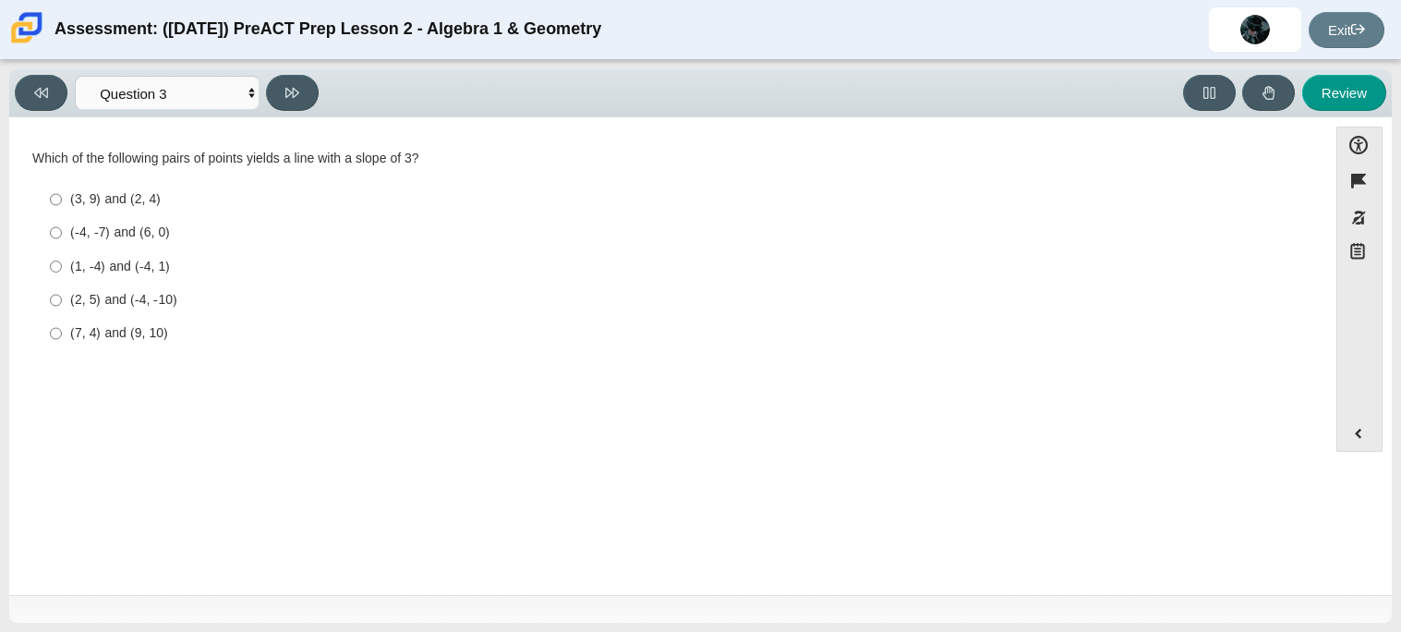
click at [116, 199] on div "(3, 9) and (2, 4)" at bounding box center [682, 199] width 1224 height 18
click at [62, 199] on input "(3, 9) and (2, 4) (3, 9) and (2, 4)" at bounding box center [56, 199] width 12 height 33
radio input "true"
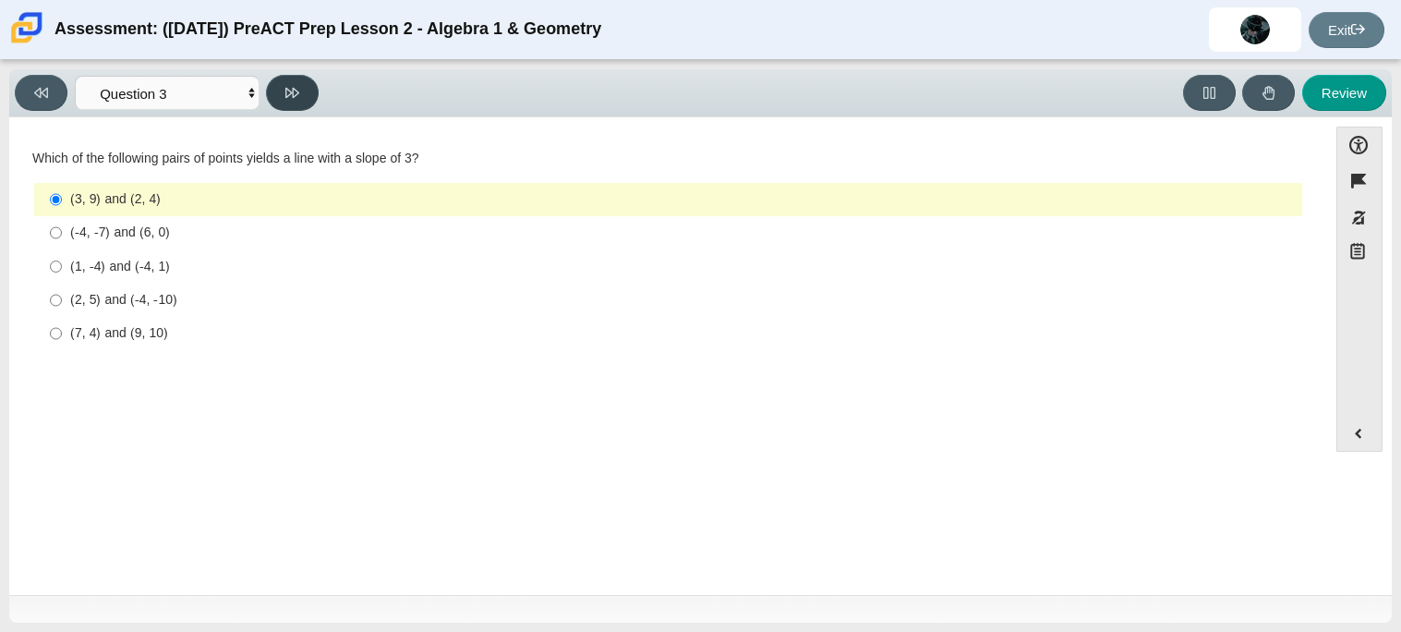
click at [296, 88] on icon at bounding box center [292, 93] width 14 height 14
select select "89427bb7-e313-4f00-988f-8b8255897029"
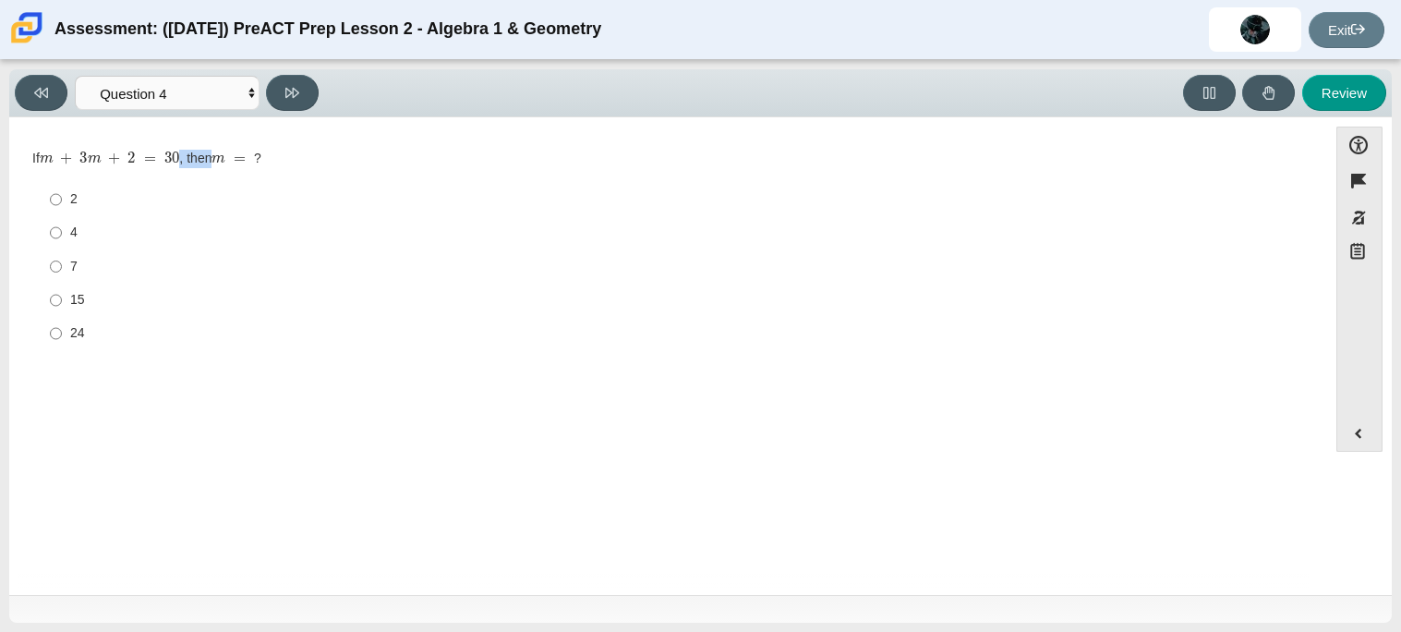
drag, startPoint x: 252, startPoint y: 156, endPoint x: 185, endPoint y: 158, distance: 67.4
click at [185, 158] on div "If m + 3 m + 2 = 30 , then m = ?" at bounding box center [667, 159] width 1271 height 18
click at [288, 134] on div "Question If m + 3 m + 2 = 30 , then m = ? Responses 2 2 4 4 7 7 15 15 24 24" at bounding box center [667, 254] width 1299 height 246
click at [65, 260] on label "7 7" at bounding box center [669, 265] width 1265 height 33
click at [62, 260] on input "7 7" at bounding box center [56, 265] width 12 height 33
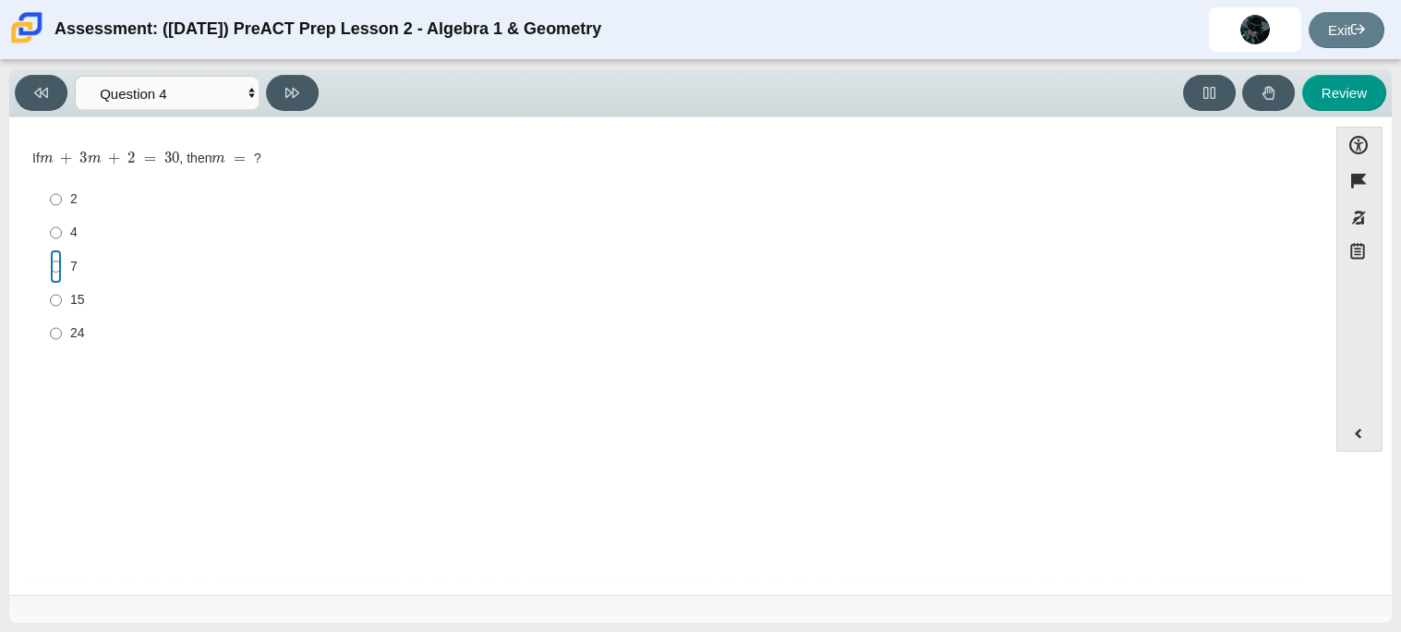
radio input "true"
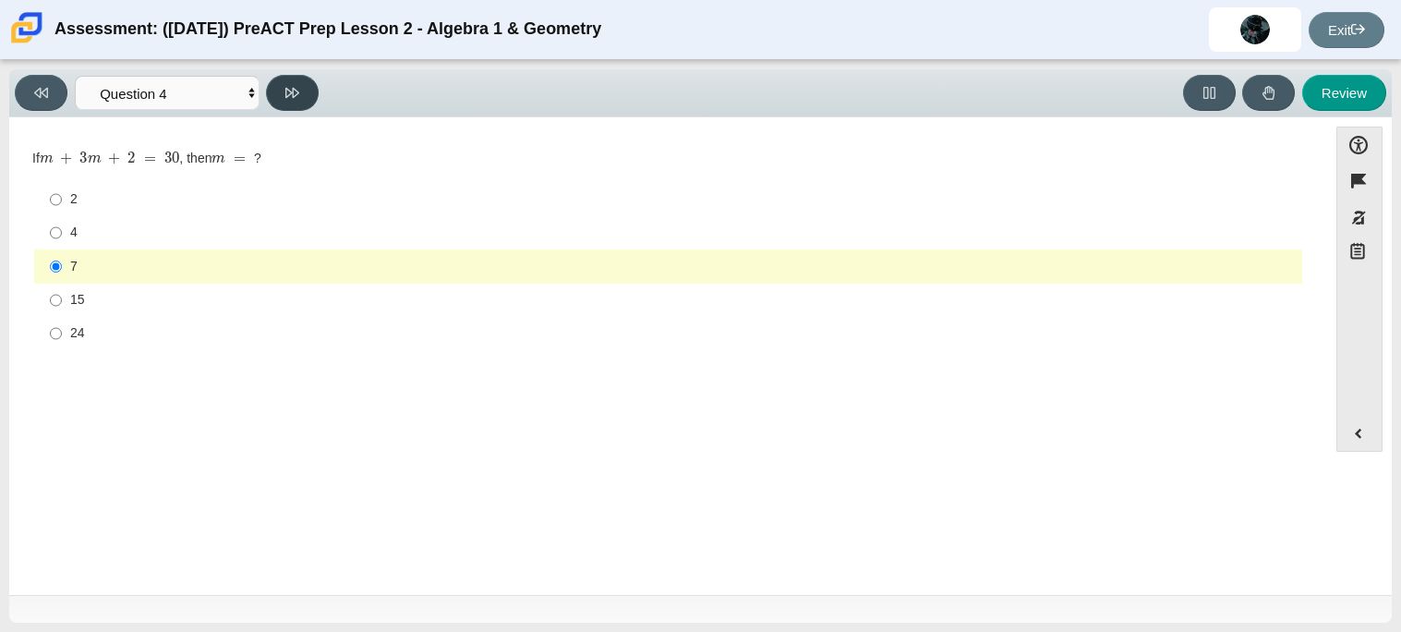
click at [289, 103] on button at bounding box center [292, 93] width 53 height 36
select select "489dcffd-4e6a-49cf-a9d6-ad1d4a911a4e"
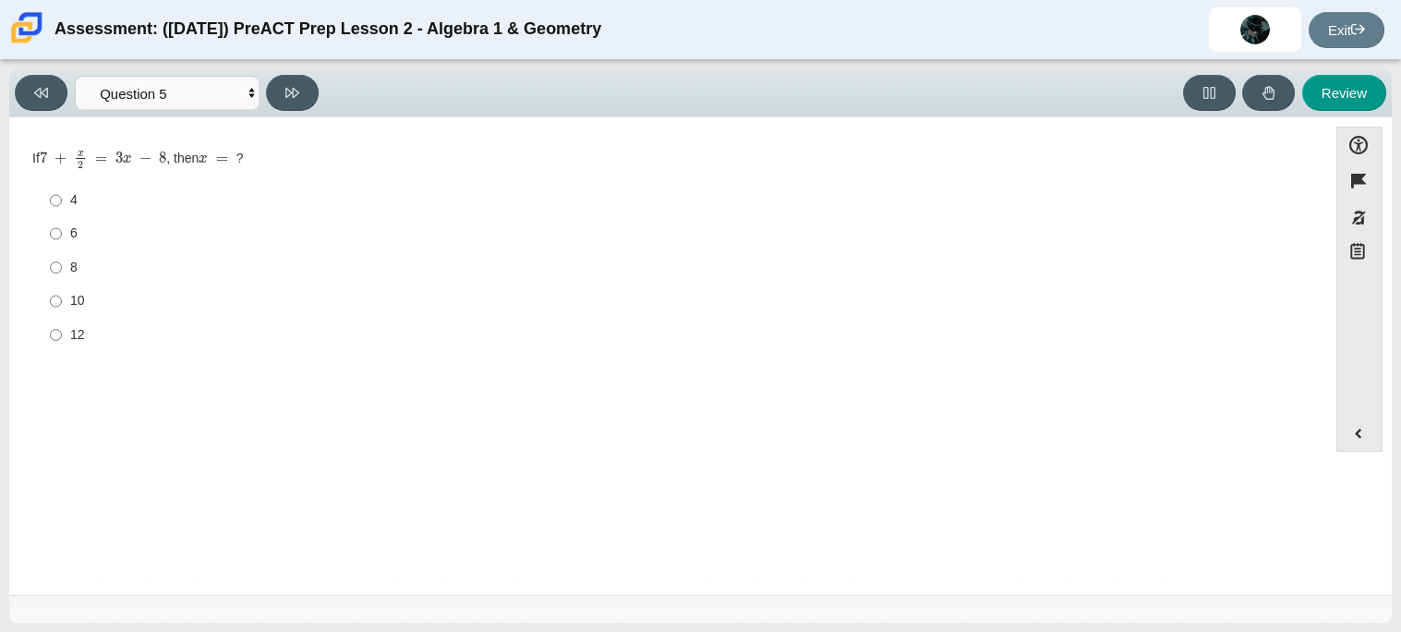
click at [45, 236] on label "6 6" at bounding box center [669, 233] width 1265 height 33
click at [50, 236] on input "6 6" at bounding box center [56, 233] width 12 height 33
radio input "true"
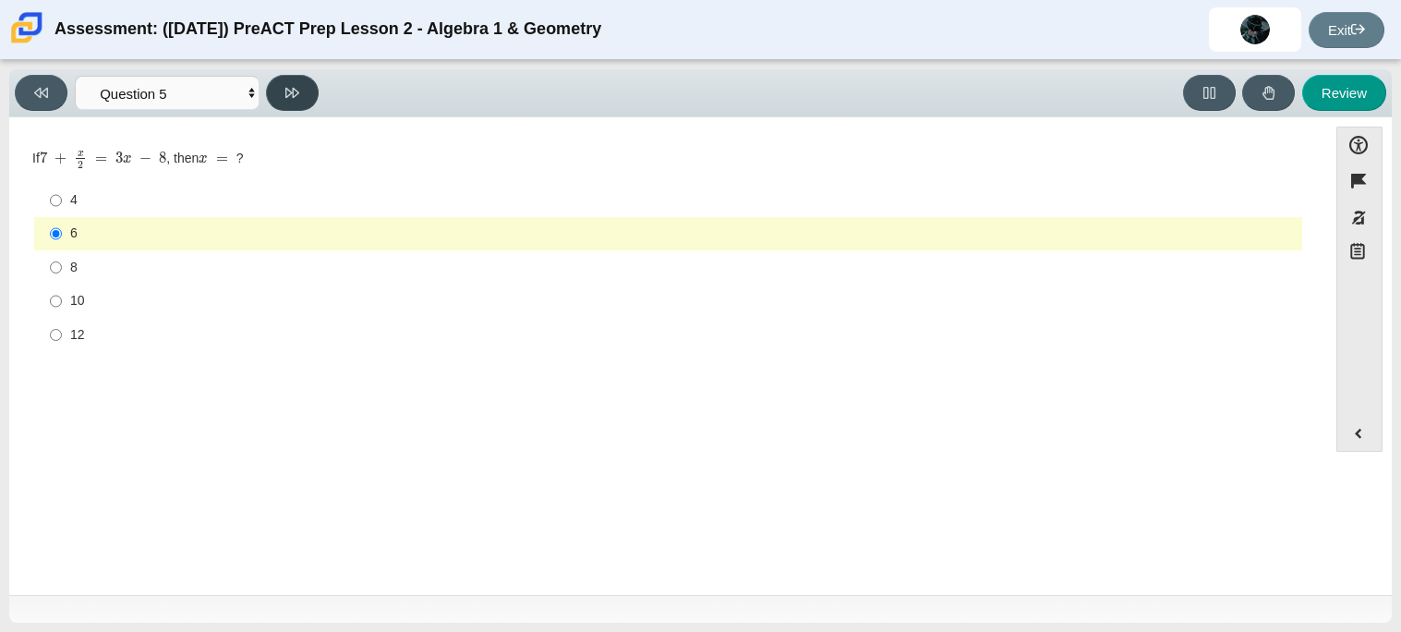
click at [293, 94] on icon at bounding box center [292, 93] width 14 height 10
select select "210571de-36a6-4d8e-a361-ceff8ef801dc"
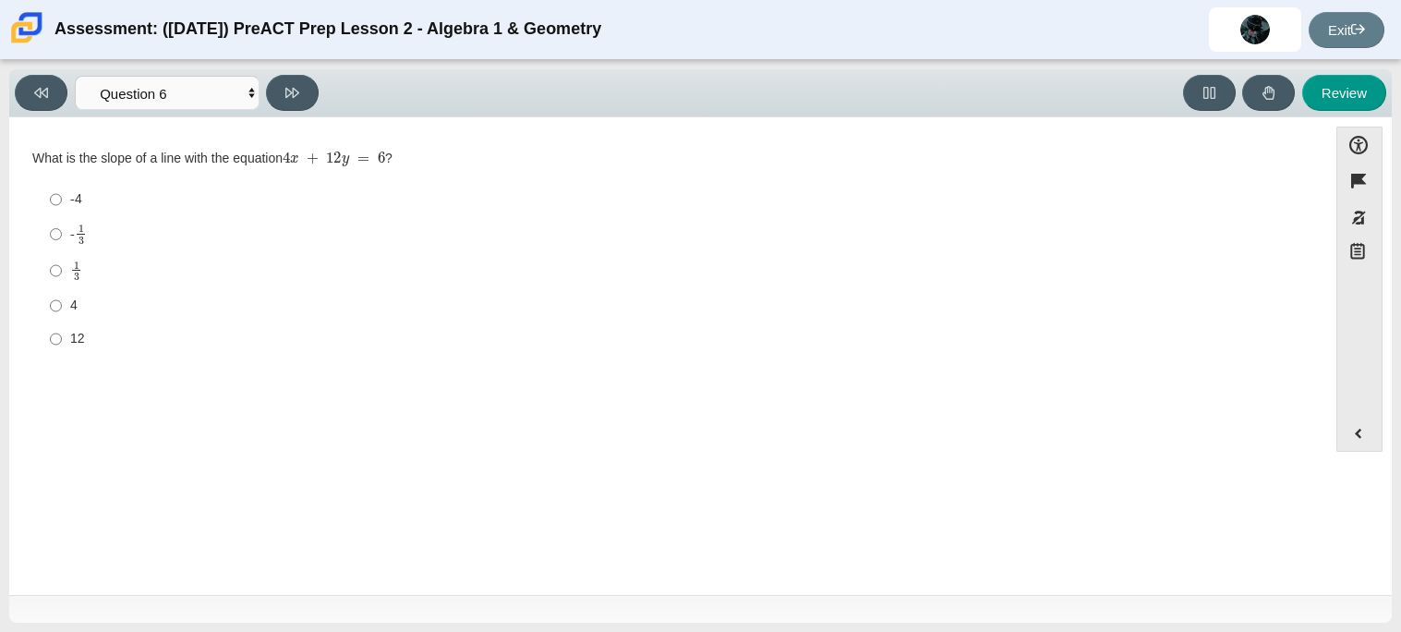
click at [104, 270] on div "1 3" at bounding box center [682, 270] width 1224 height 21
click at [62, 270] on input "1 3 1 third" at bounding box center [56, 270] width 12 height 36
radio input "true"
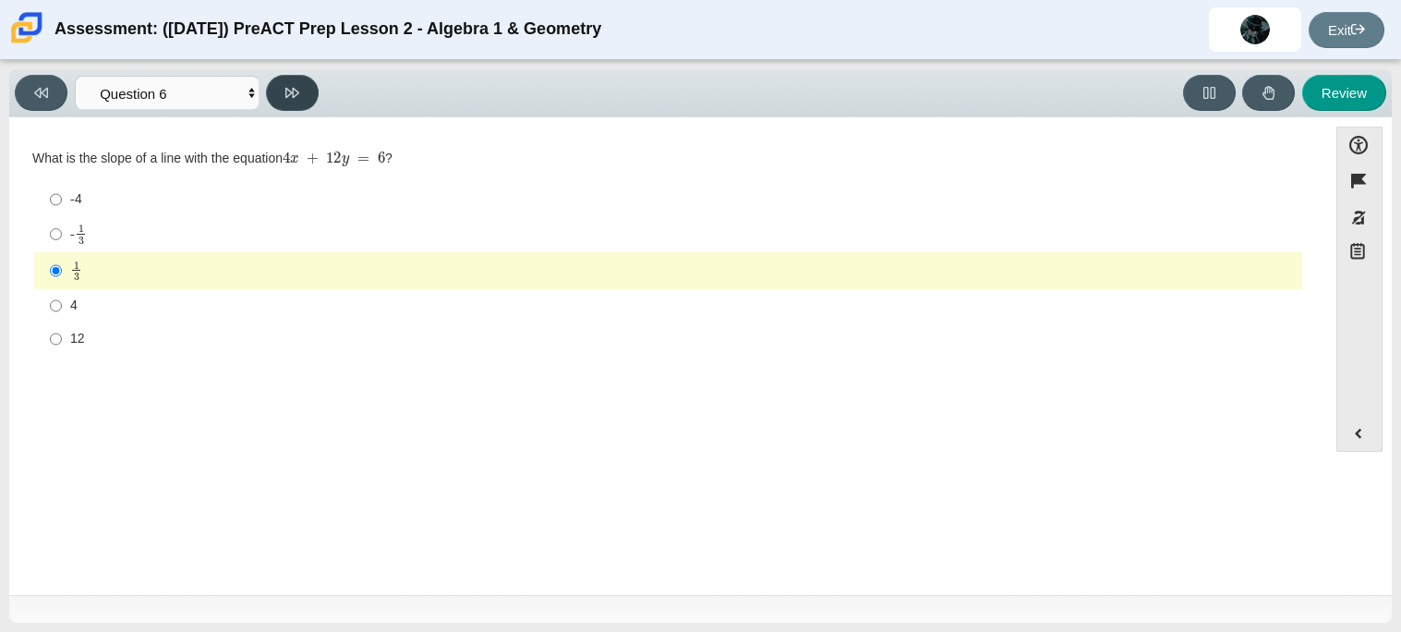
click at [302, 86] on button at bounding box center [292, 93] width 53 height 36
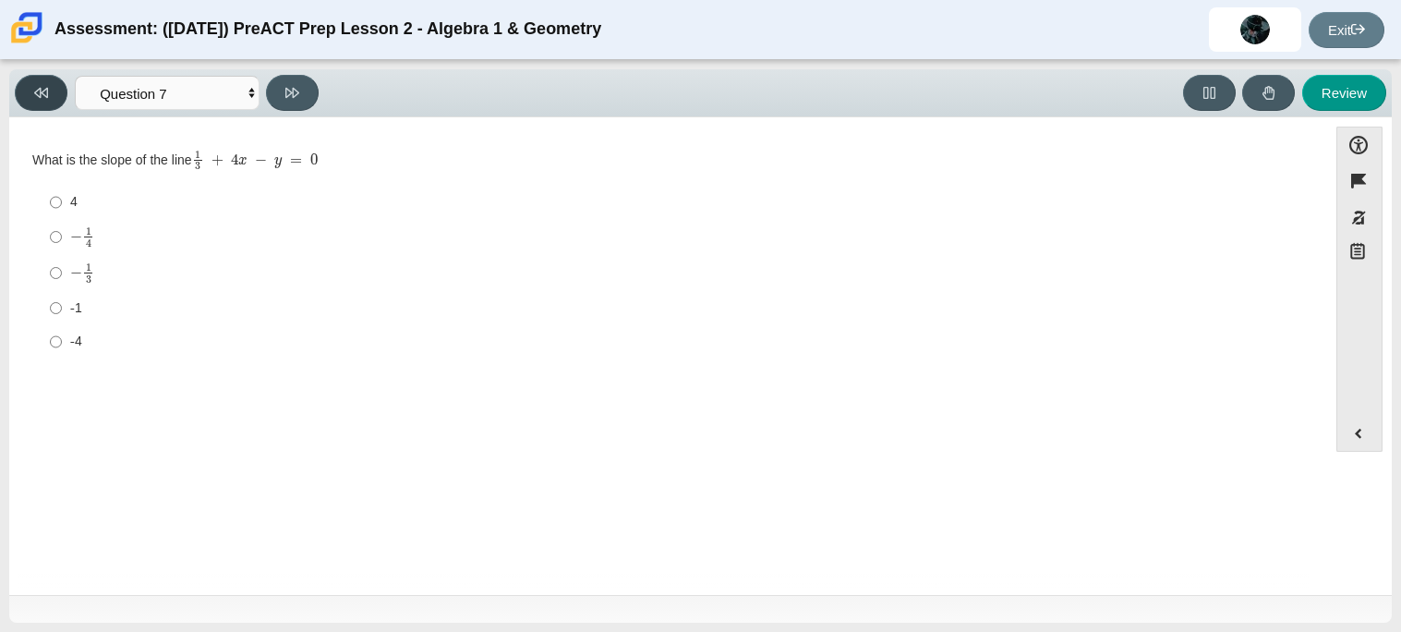
click at [54, 88] on button at bounding box center [41, 93] width 53 height 36
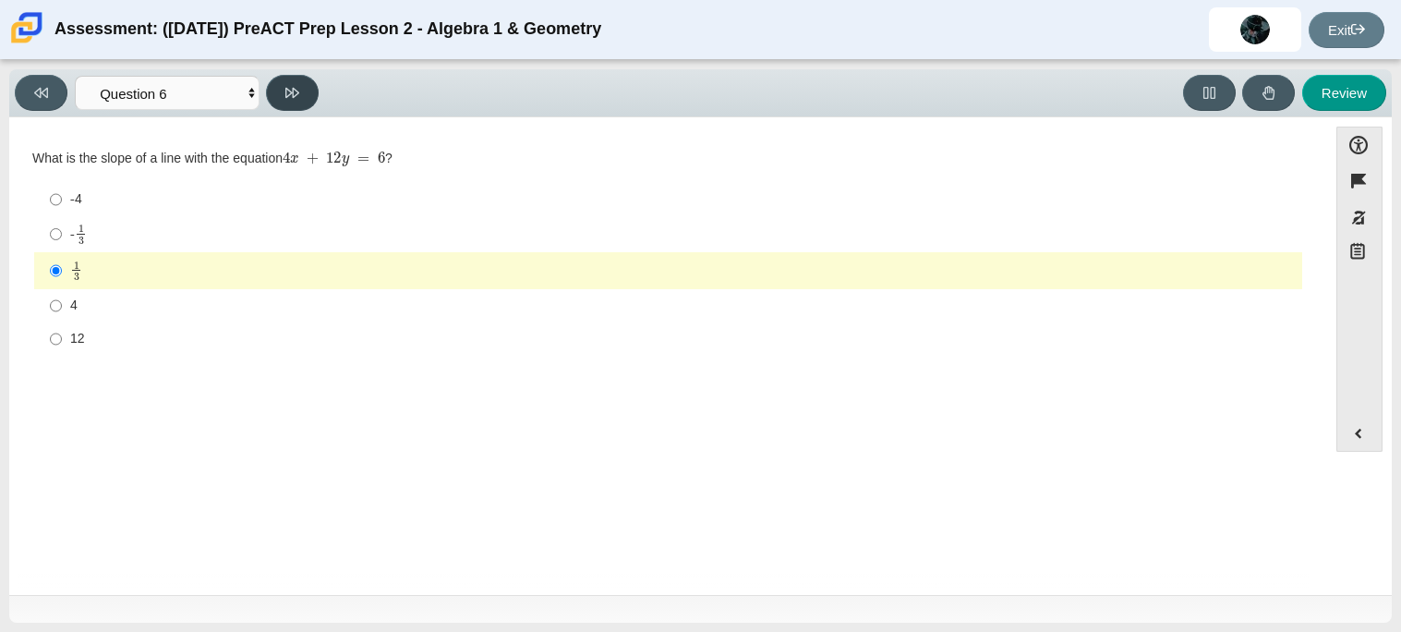
click at [300, 110] on button at bounding box center [292, 93] width 53 height 36
select select "ec95ace6-bebc-42b8-9428-40567494d4da"
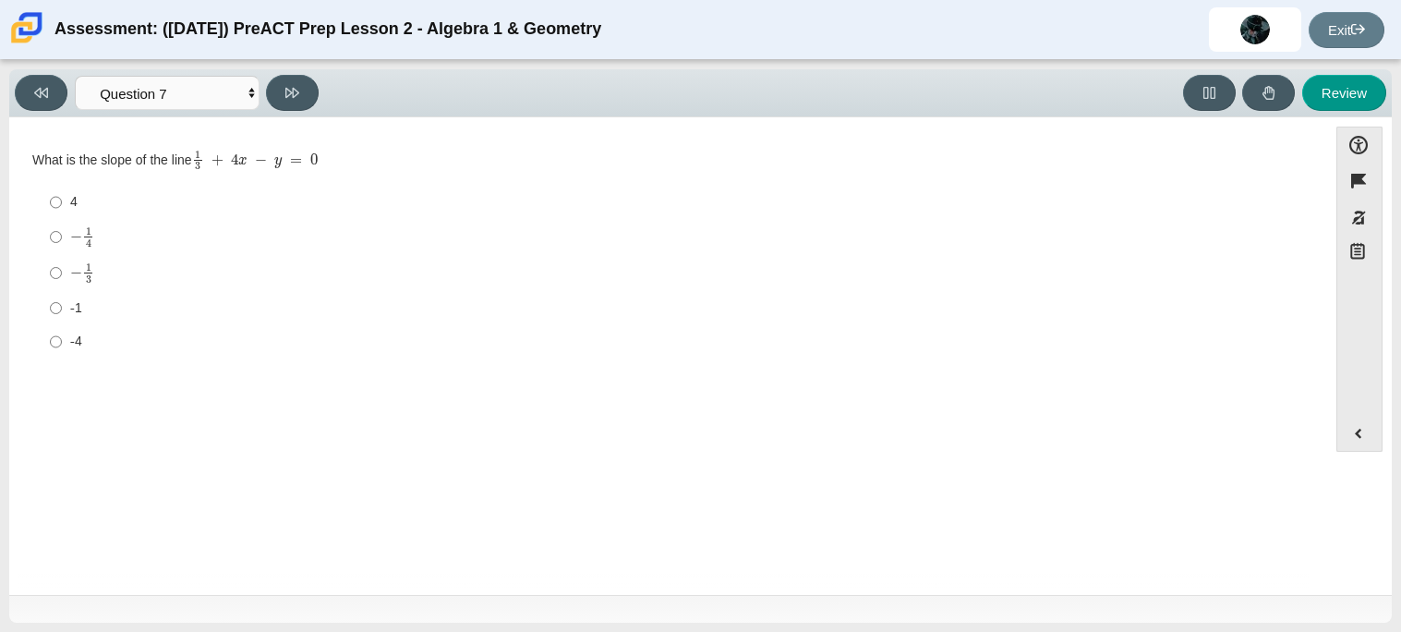
click at [88, 193] on div "4" at bounding box center [682, 202] width 1224 height 18
click at [62, 192] on input "4 4" at bounding box center [56, 202] width 12 height 33
radio input "true"
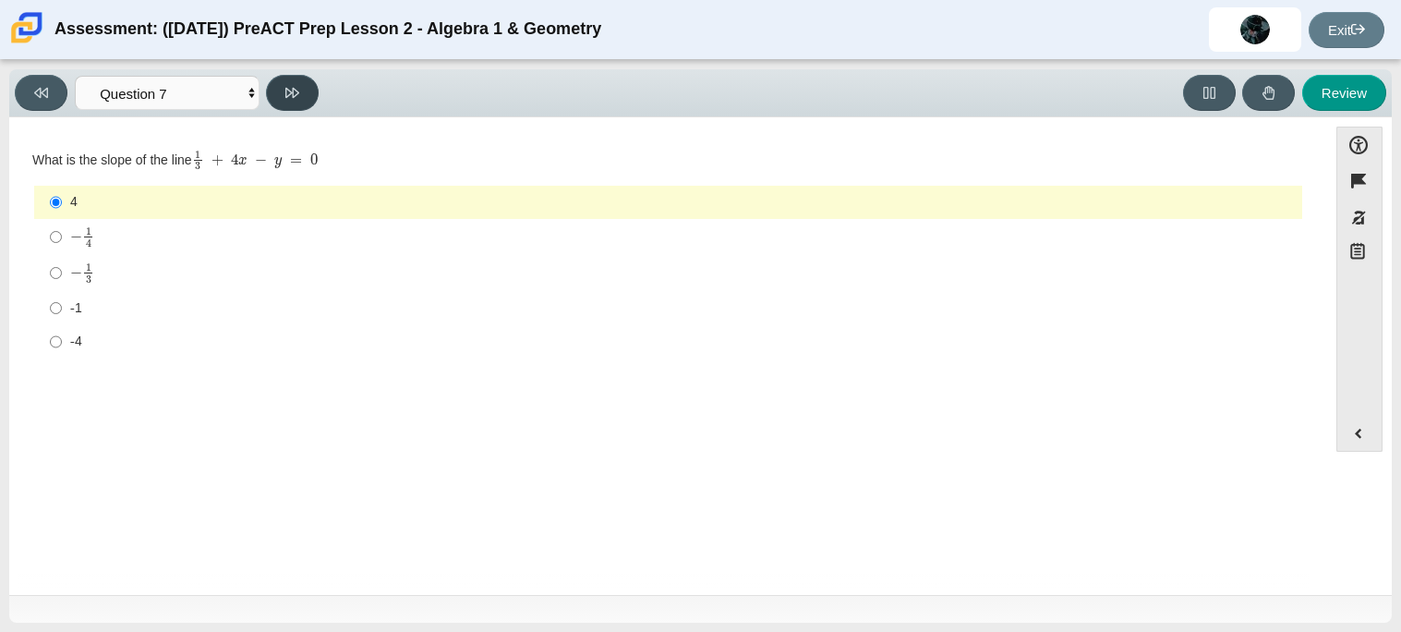
click at [300, 97] on button at bounding box center [292, 93] width 53 height 36
select select "ce81fe10-bf29-4b5e-8bd7-4f47f2fed4d8"
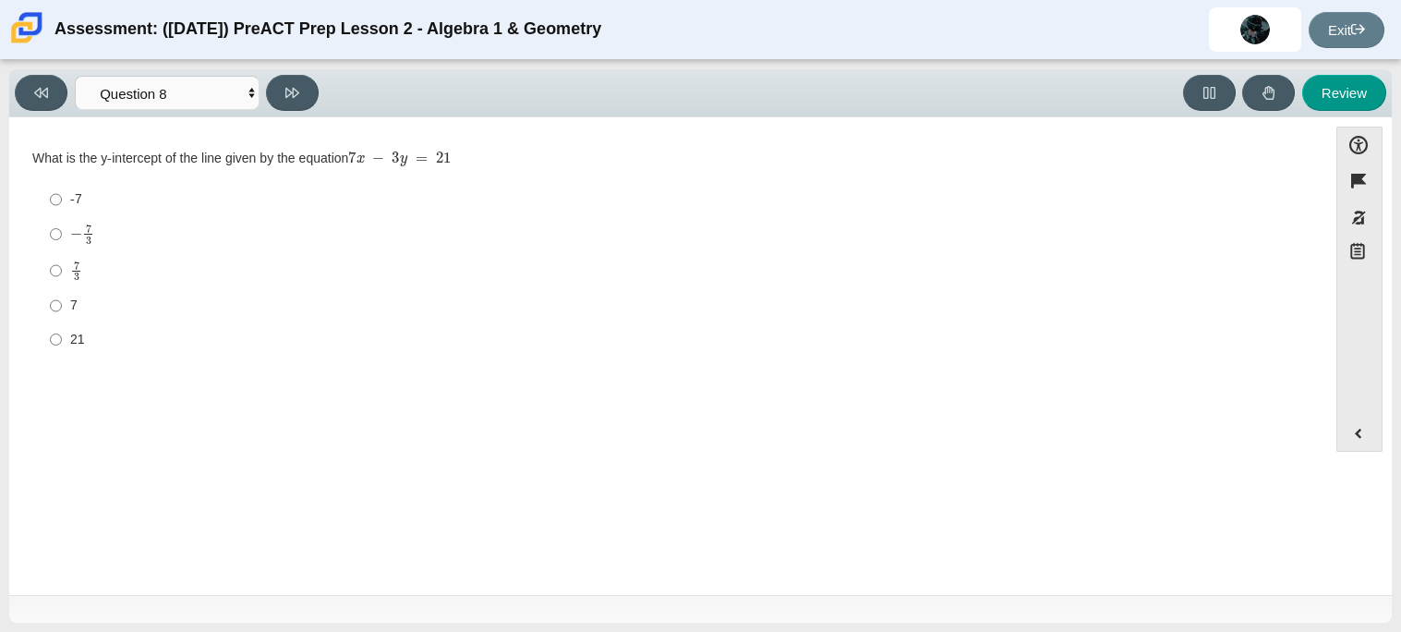
click at [70, 300] on div "7" at bounding box center [682, 305] width 1224 height 18
click at [62, 300] on input "7 7" at bounding box center [56, 305] width 12 height 33
radio input "true"
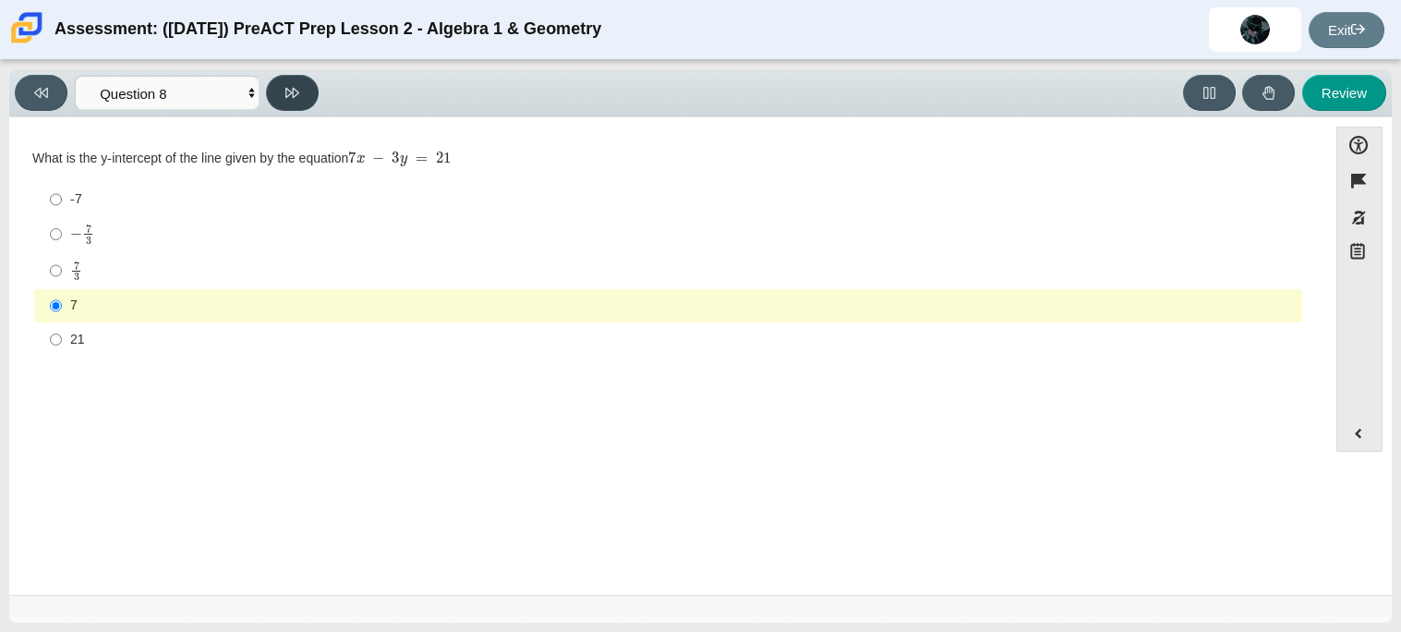
click at [294, 86] on icon at bounding box center [292, 93] width 14 height 14
select select "14773eaf-2ca1-47ae-afe7-a624a56f34b3"
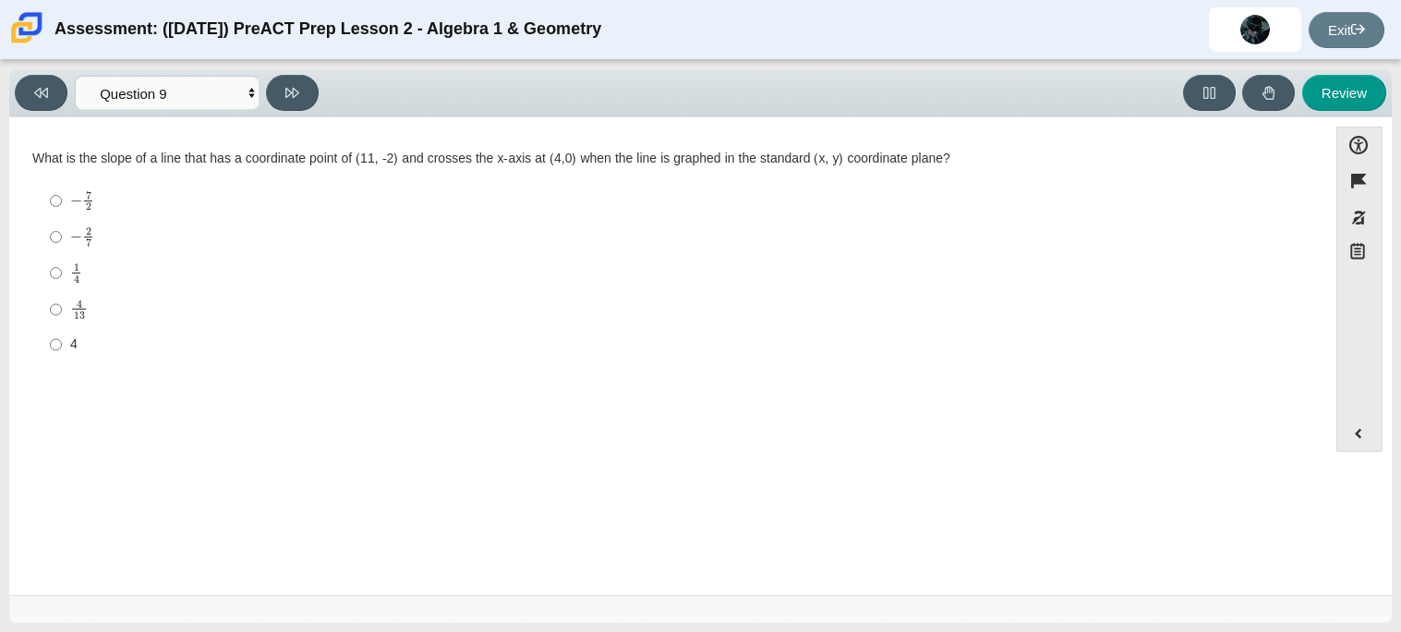
click at [140, 233] on div "− 2 7" at bounding box center [682, 236] width 1224 height 21
click at [62, 233] on input "− 2 7 negative 2 sevenths" at bounding box center [56, 237] width 12 height 36
radio input "true"
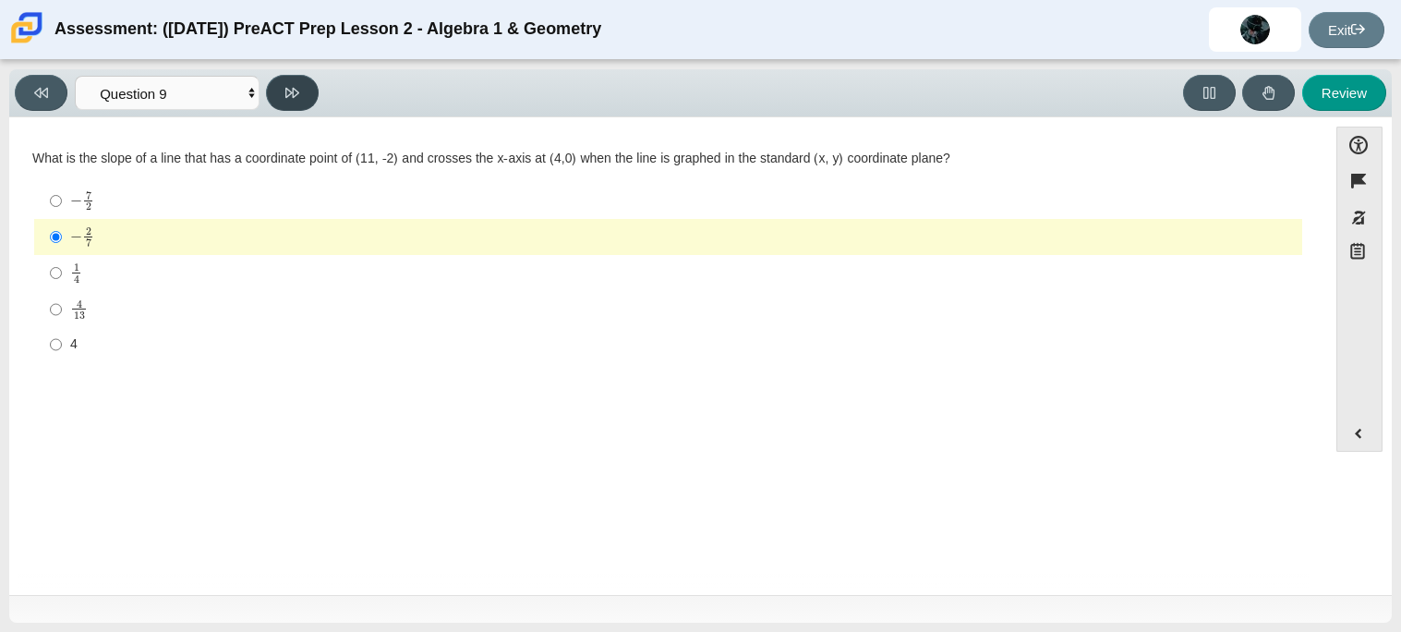
click at [295, 88] on icon at bounding box center [292, 93] width 14 height 10
select select "96b71634-eacb-4f7e-8aef-411727d9bcba"
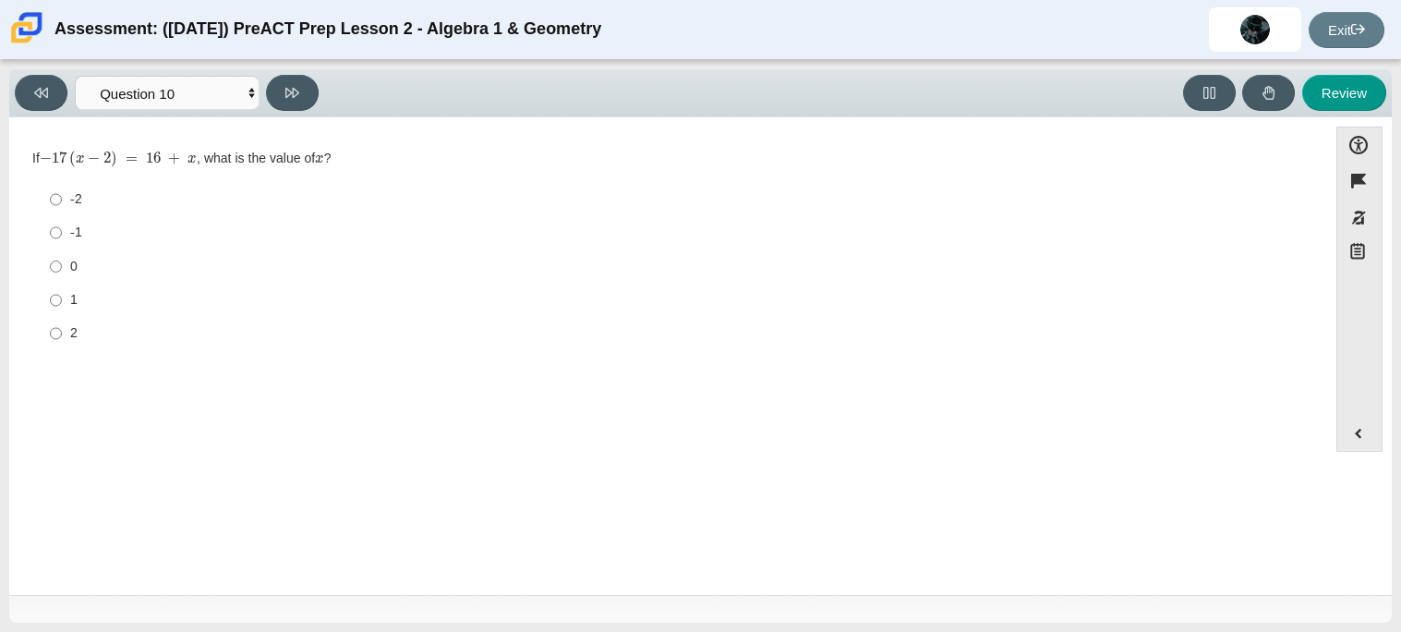
click at [103, 206] on div "-2" at bounding box center [682, 199] width 1224 height 18
click at [62, 206] on input "-2 -2" at bounding box center [56, 199] width 12 height 33
radio input "true"
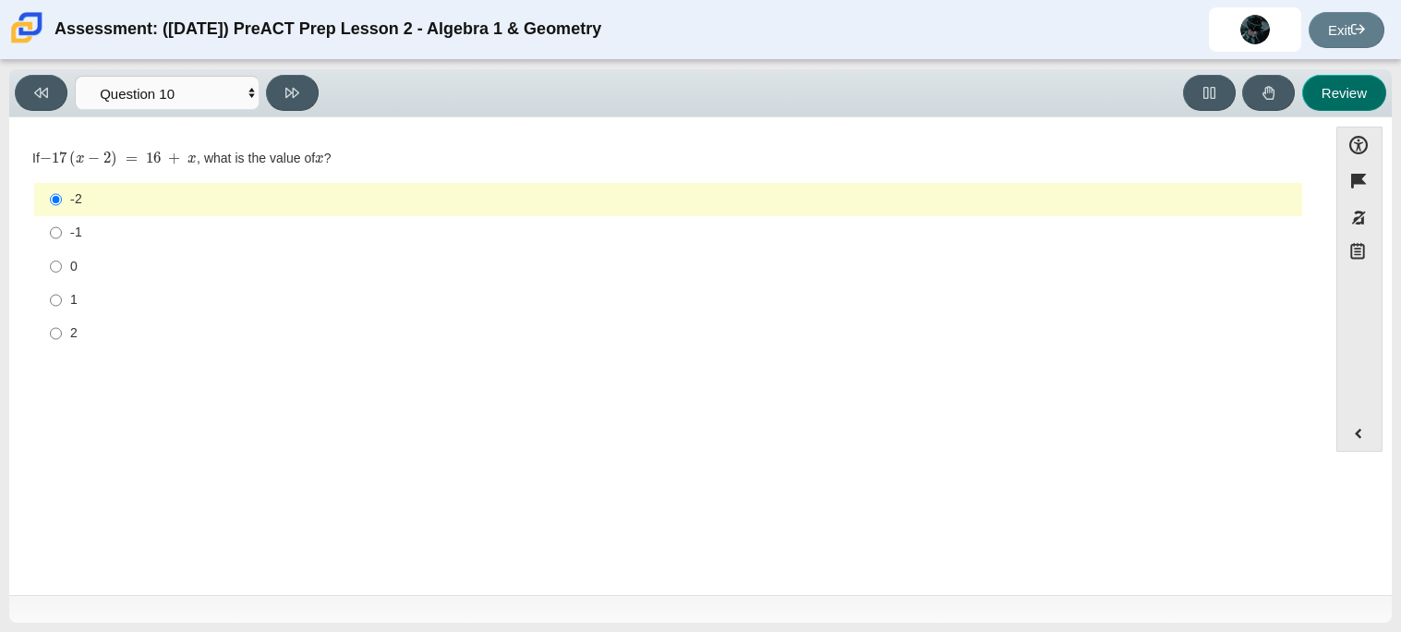
click at [1335, 91] on button "Review" at bounding box center [1344, 93] width 84 height 36
select select "review"
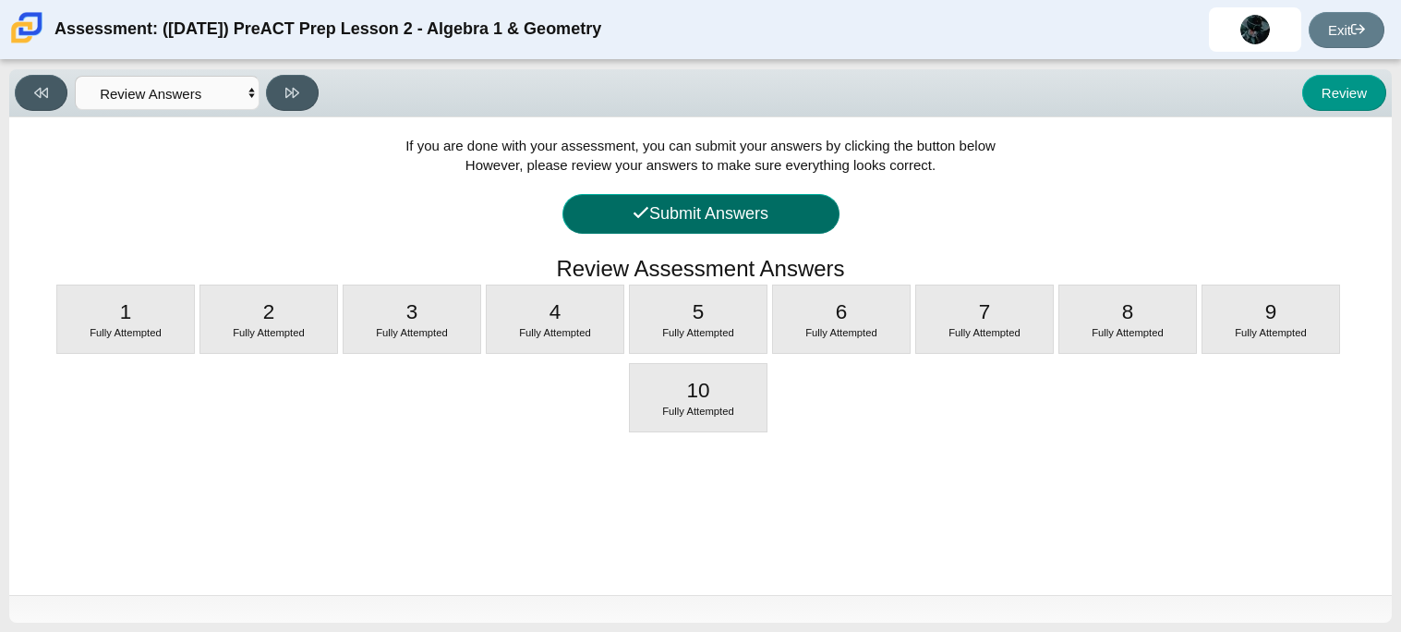
click at [721, 233] on button "Submit Answers" at bounding box center [700, 214] width 277 height 40
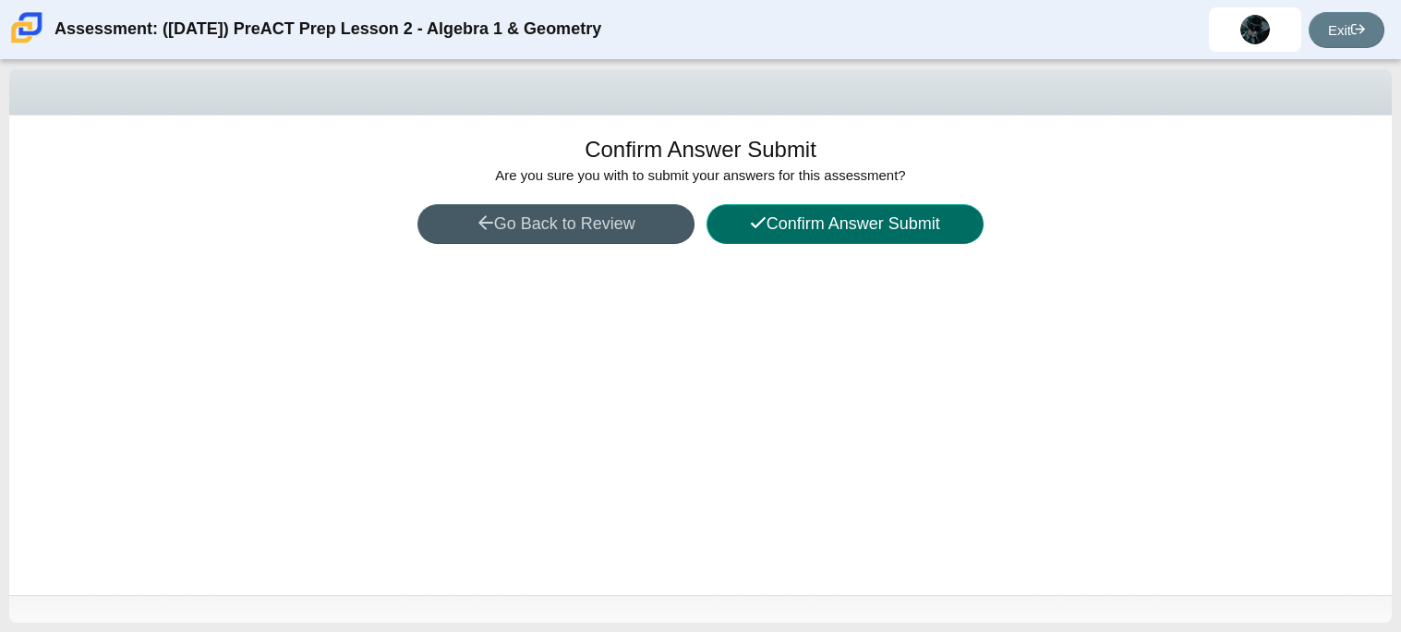
click at [790, 229] on button "Confirm Answer Submit" at bounding box center [844, 224] width 277 height 40
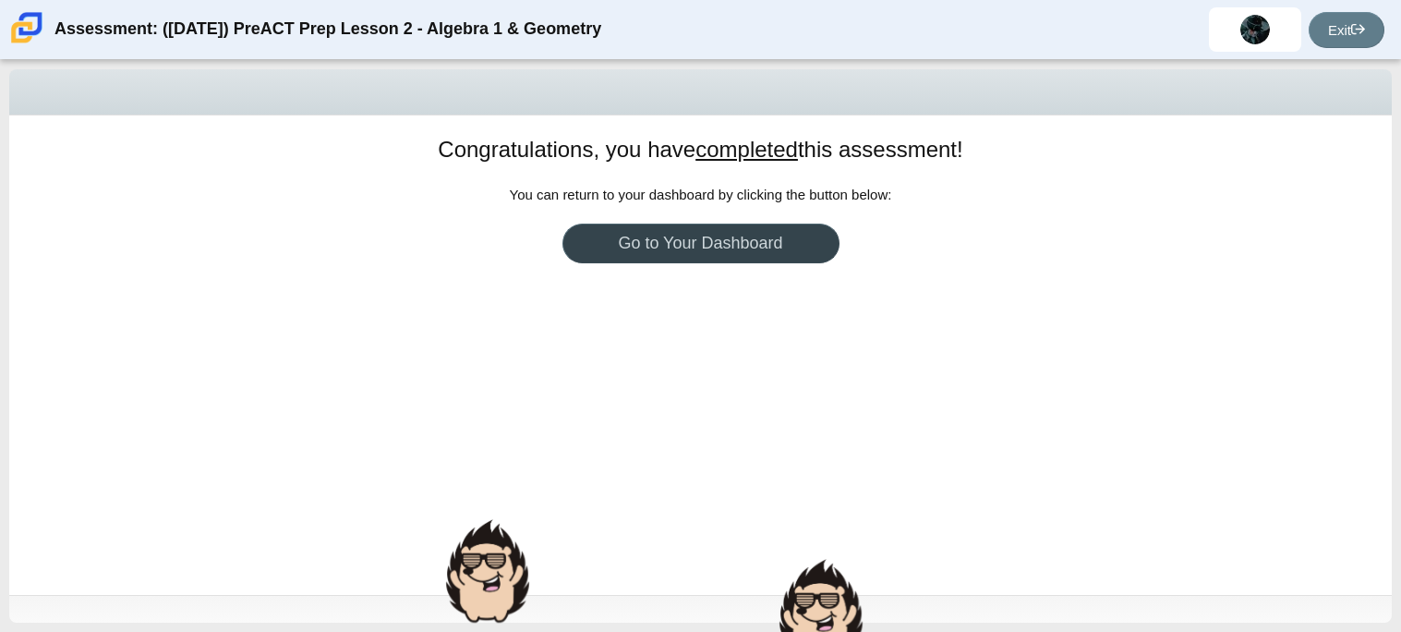
click at [731, 259] on link "Go to Your Dashboard" at bounding box center [700, 243] width 277 height 40
